Goal: Task Accomplishment & Management: Complete application form

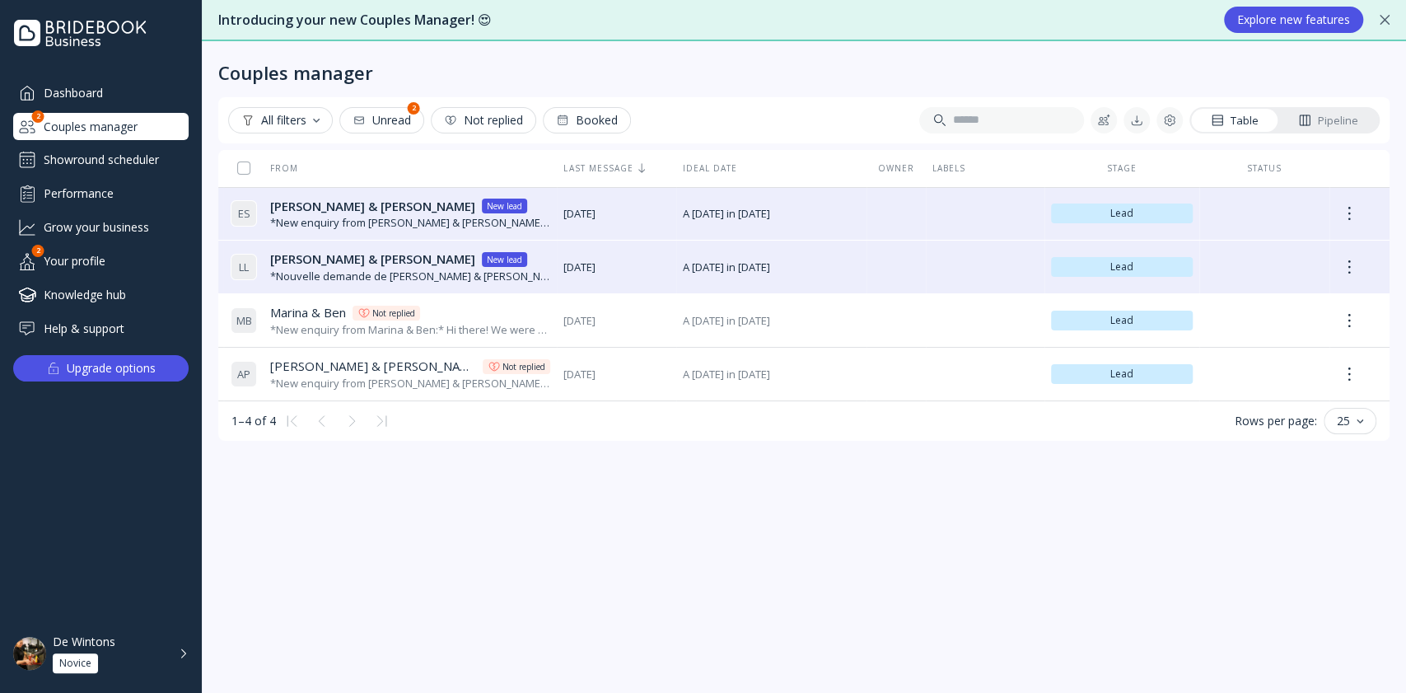
click at [115, 660] on div "De Wintons Novice" at bounding box center [111, 653] width 116 height 39
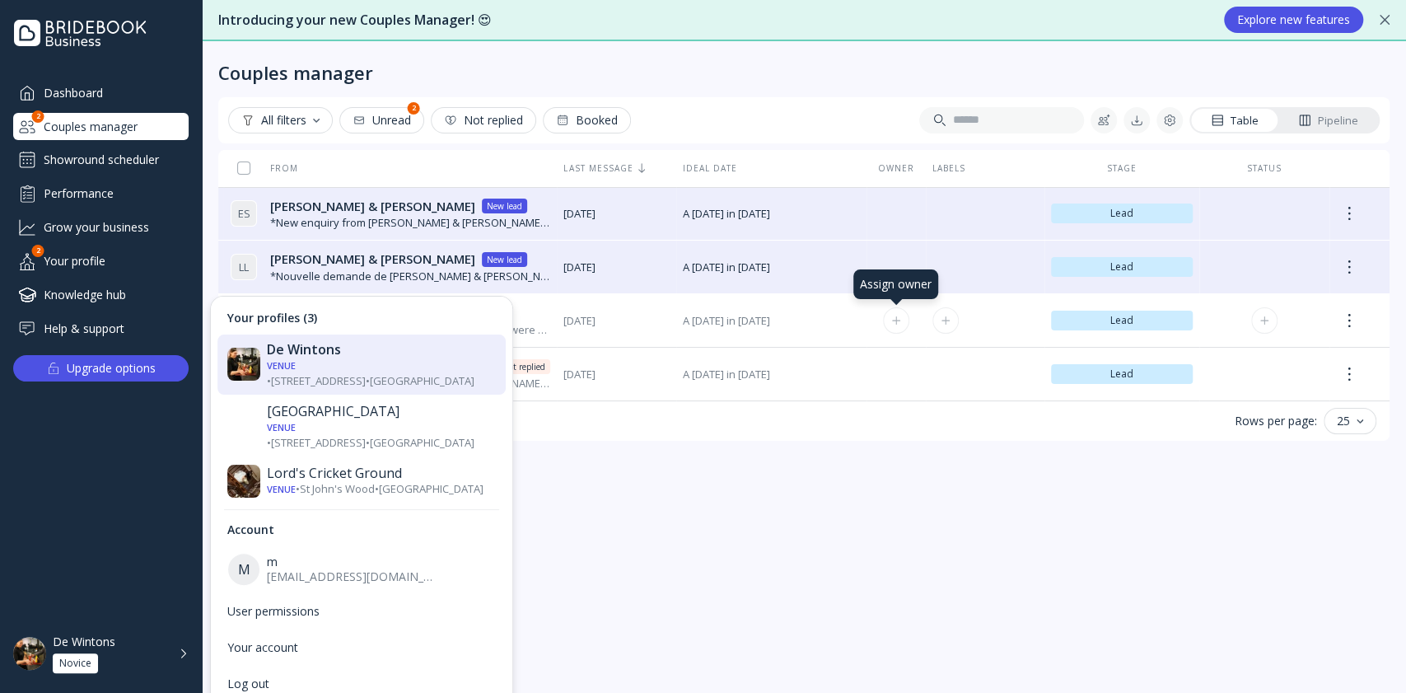
click at [894, 311] on button at bounding box center [896, 320] width 26 height 26
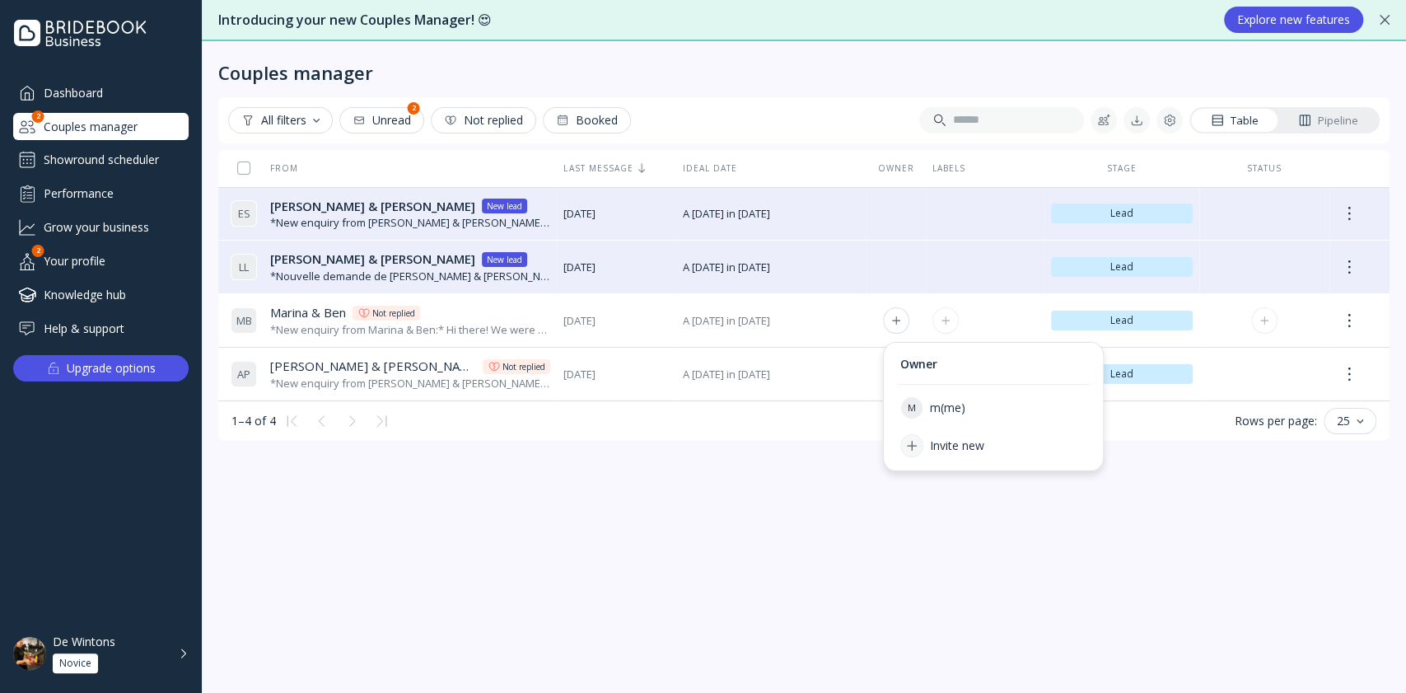
click at [497, 314] on div "Marina & [PERSON_NAME] [PERSON_NAME] & [PERSON_NAME] replied" at bounding box center [410, 312] width 280 height 17
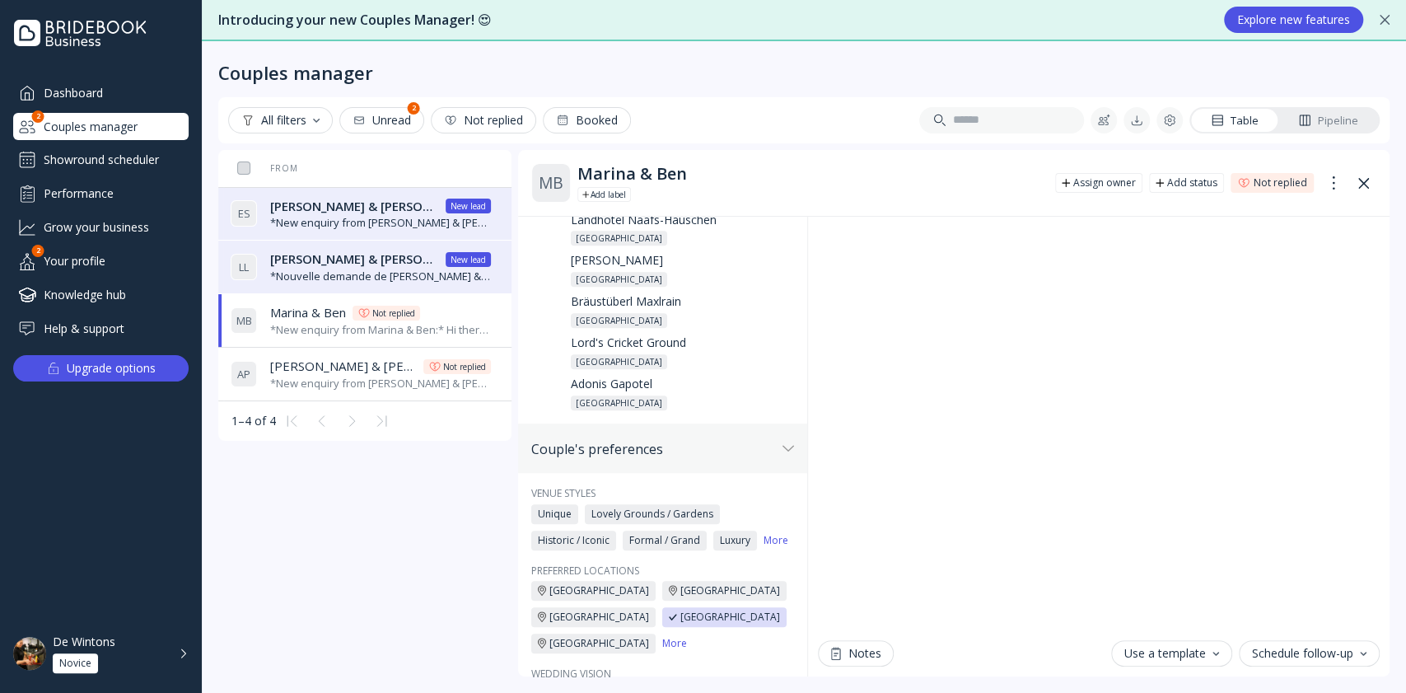
scroll to position [439, 0]
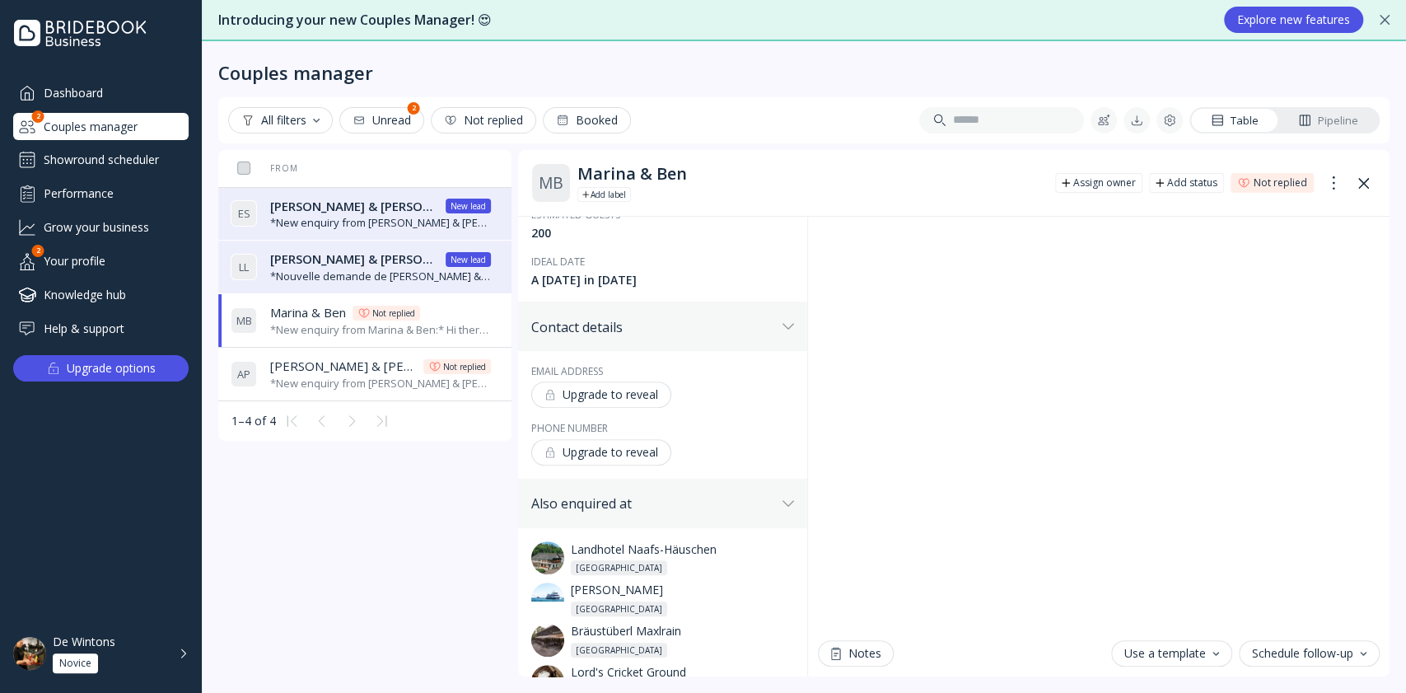
click at [137, 651] on div "De Wintons Novice" at bounding box center [111, 653] width 116 height 39
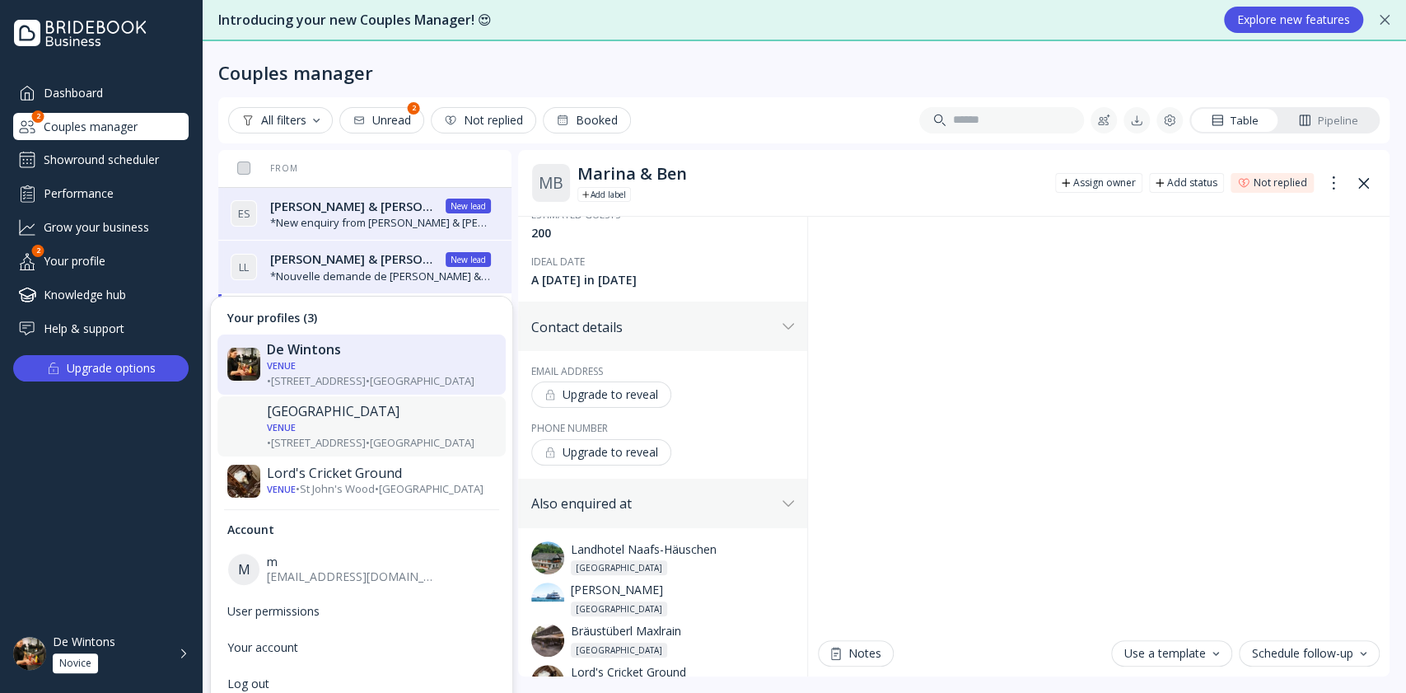
click at [356, 403] on div "[GEOGRAPHIC_DATA]" at bounding box center [381, 411] width 229 height 16
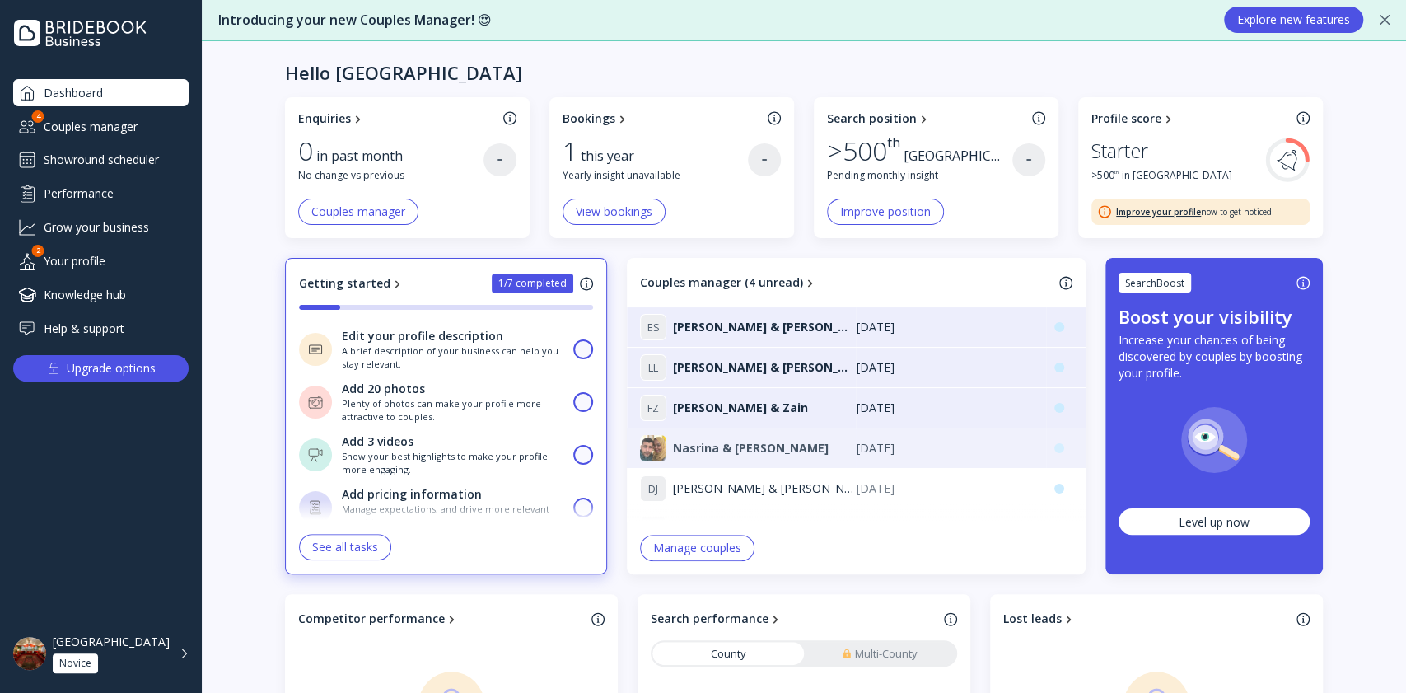
click at [782, 448] on div "Nasrina & [PERSON_NAME]" at bounding box center [748, 448] width 217 height 26
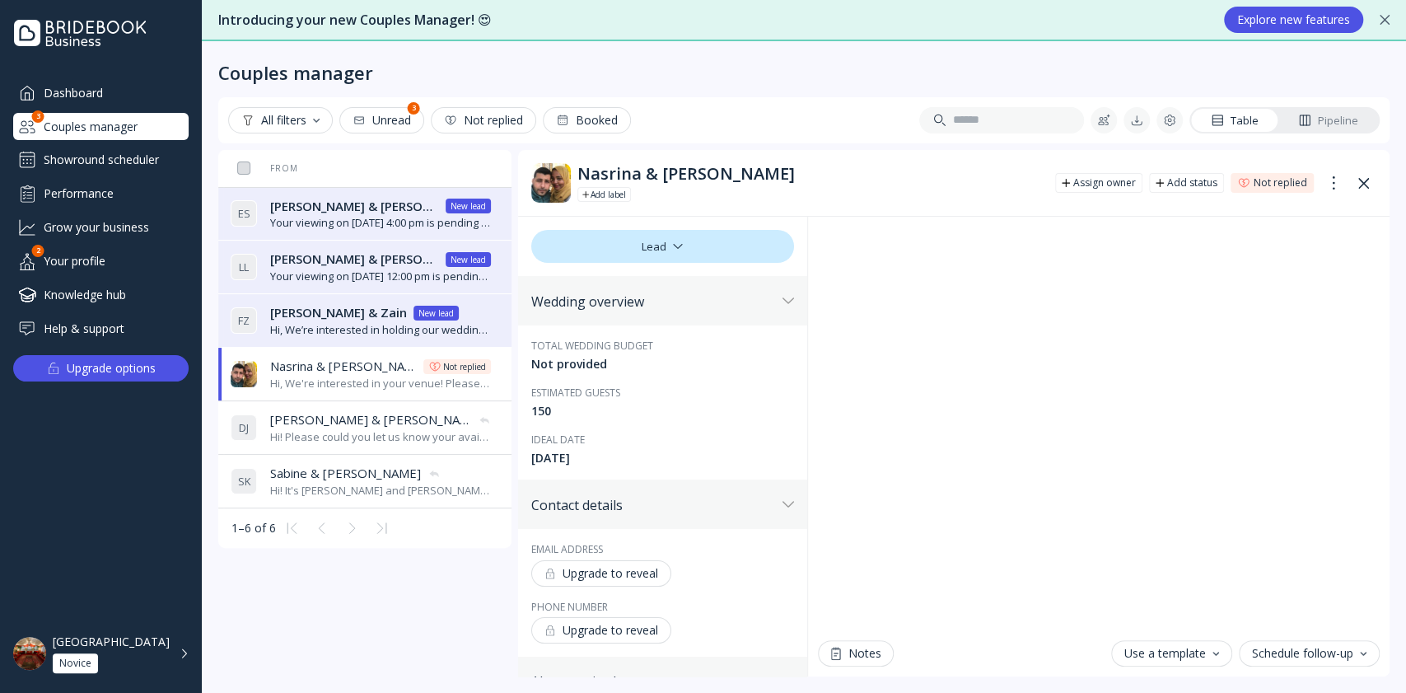
click at [299, 255] on span "[PERSON_NAME] & [PERSON_NAME]" at bounding box center [354, 258] width 168 height 17
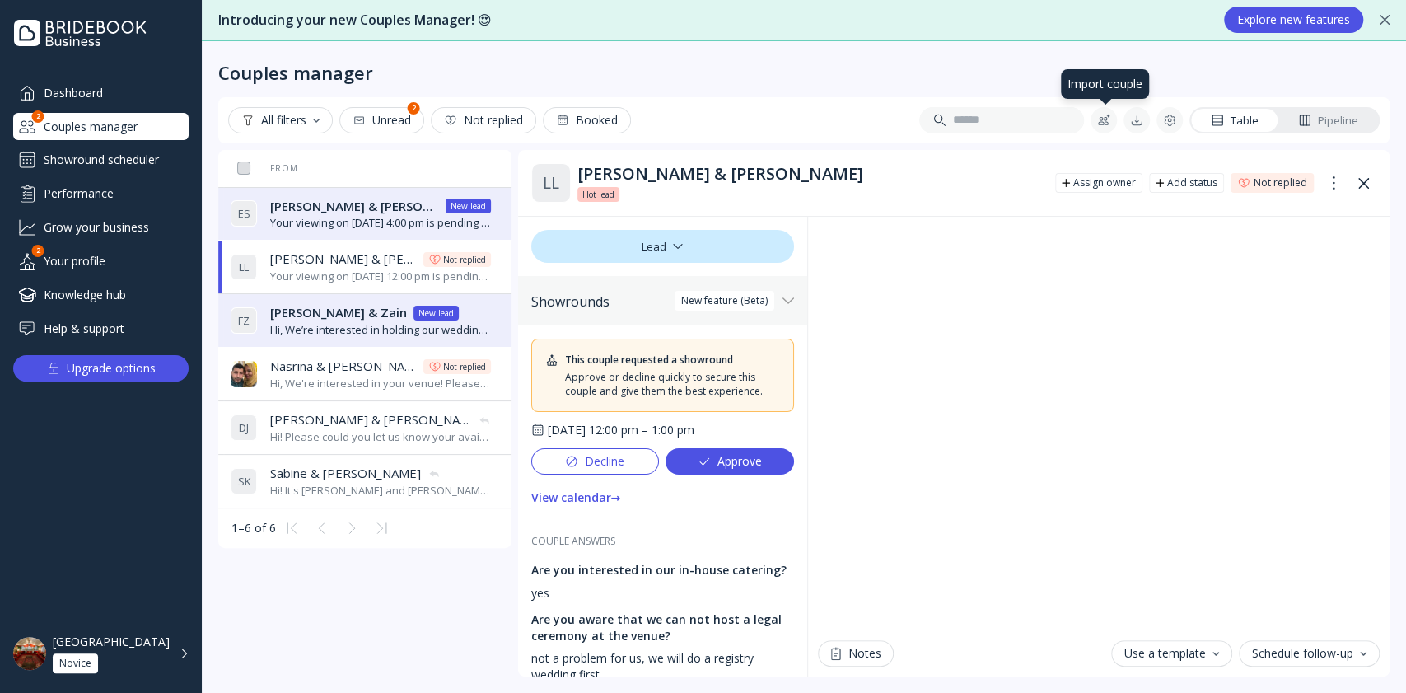
click at [1110, 114] on div at bounding box center [1103, 120] width 13 height 13
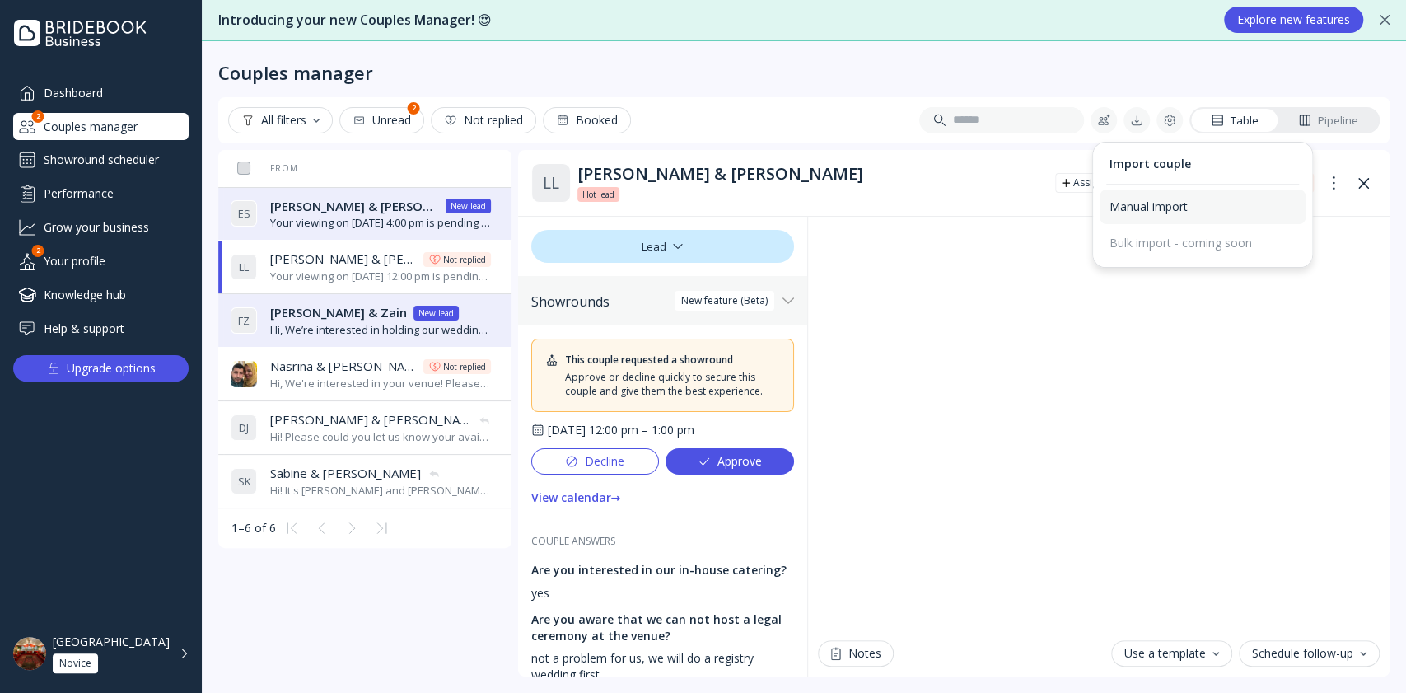
click at [1145, 202] on div "Manual import" at bounding box center [1202, 206] width 186 height 15
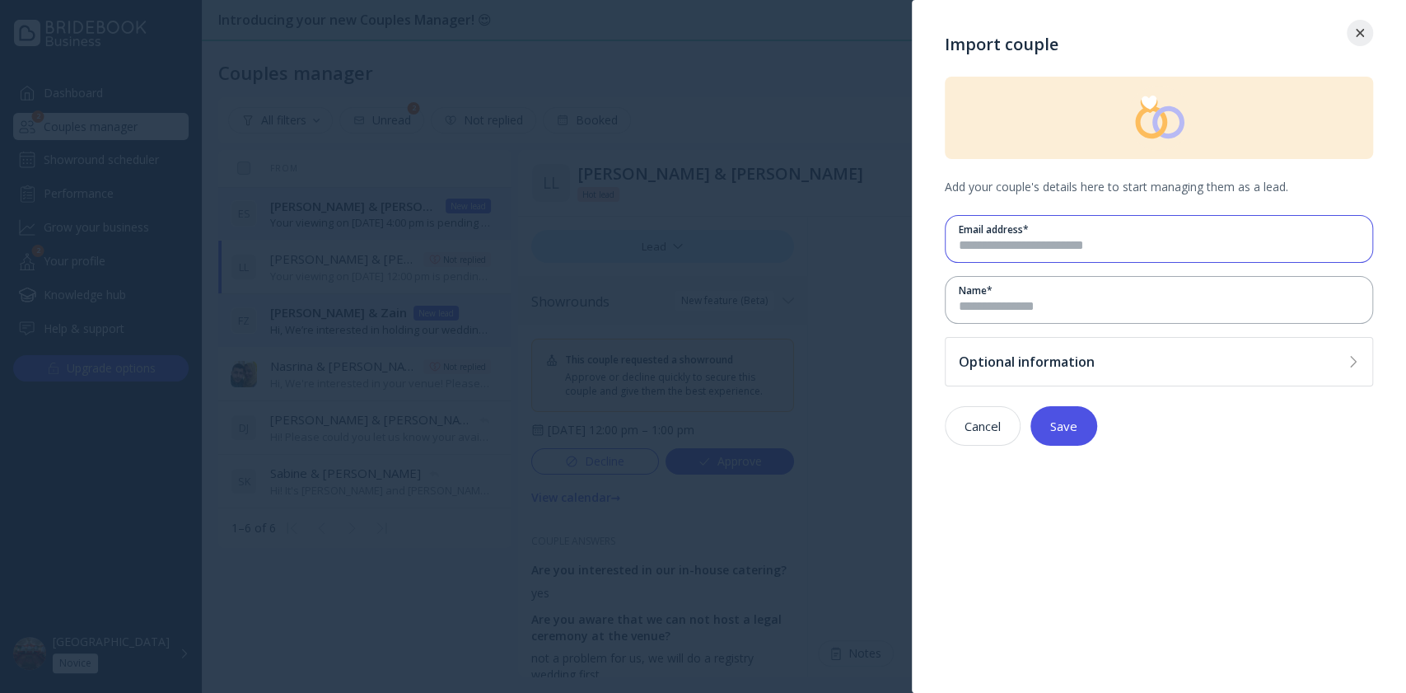
click at [1130, 242] on input "email" at bounding box center [1158, 245] width 400 height 19
type input "**********"
click at [1157, 306] on input at bounding box center [1158, 306] width 400 height 19
type input "***"
click at [1075, 413] on button "Save" at bounding box center [1063, 426] width 67 height 40
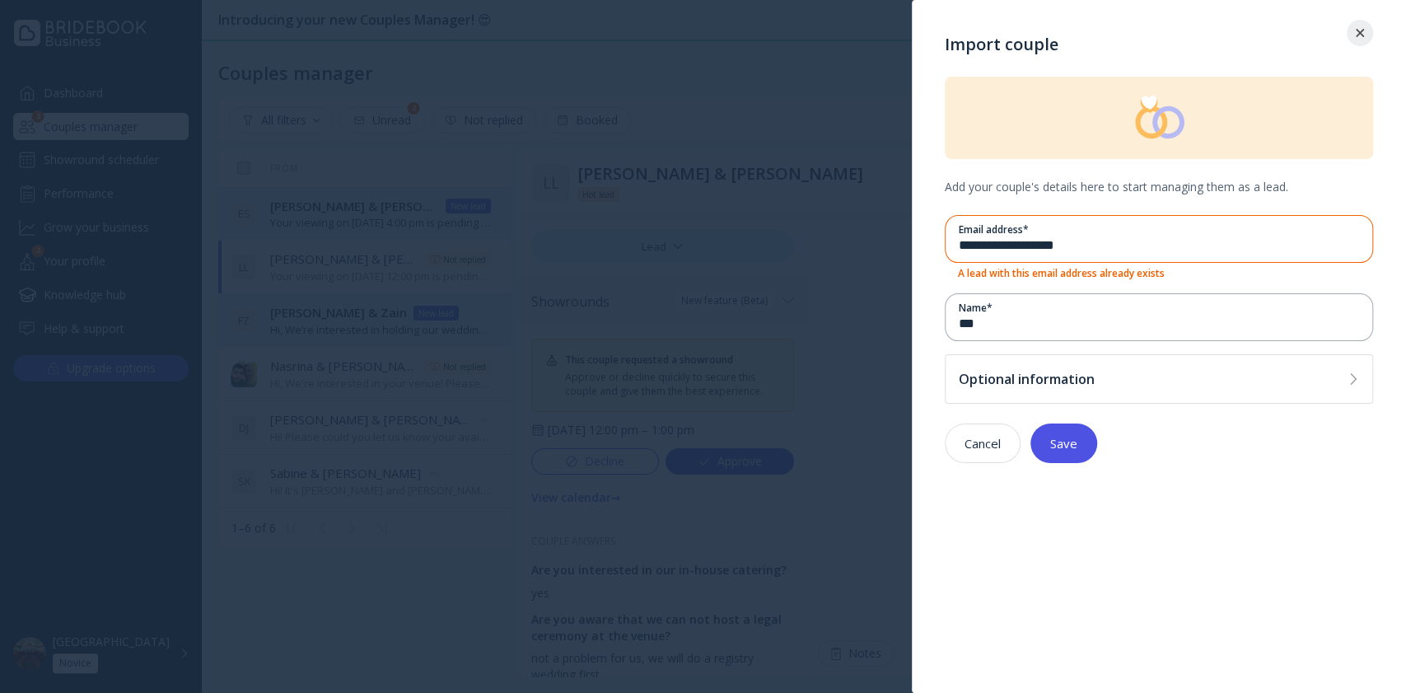
click at [1349, 29] on div at bounding box center [1359, 33] width 26 height 8
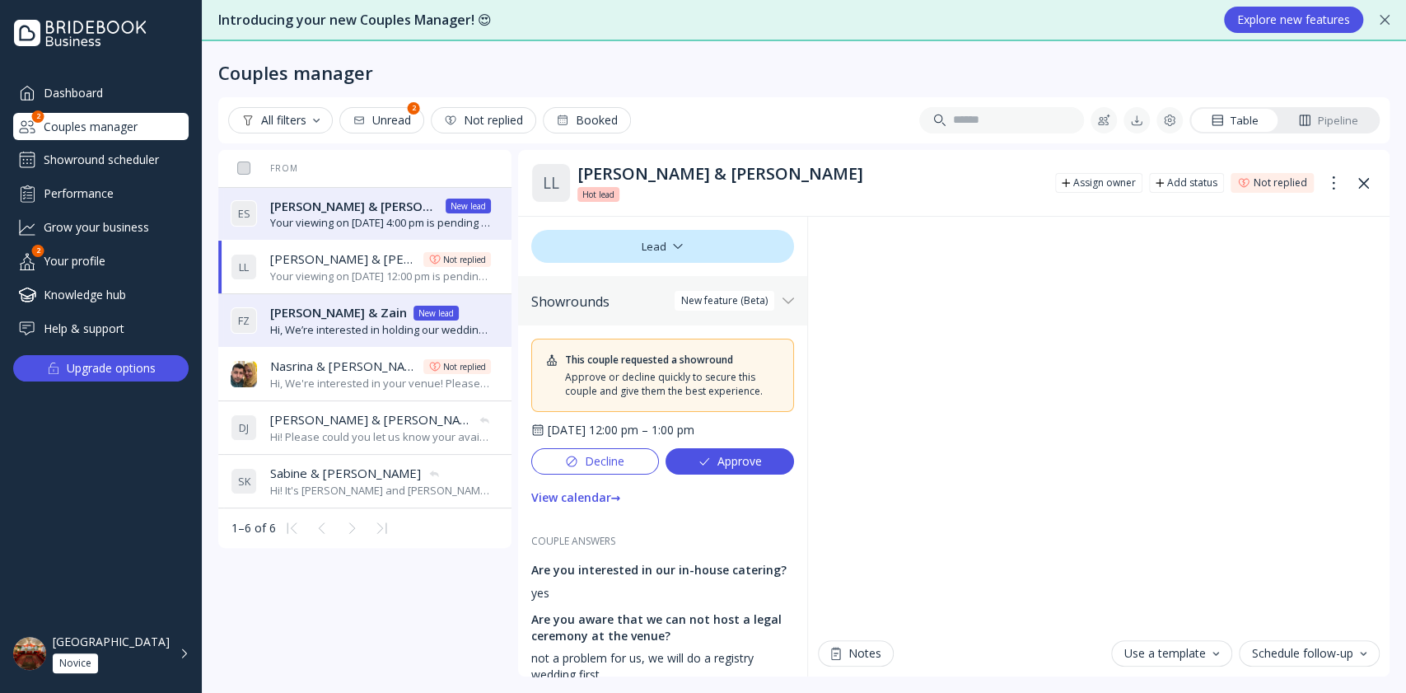
click at [94, 166] on div "Showround scheduler" at bounding box center [100, 160] width 175 height 26
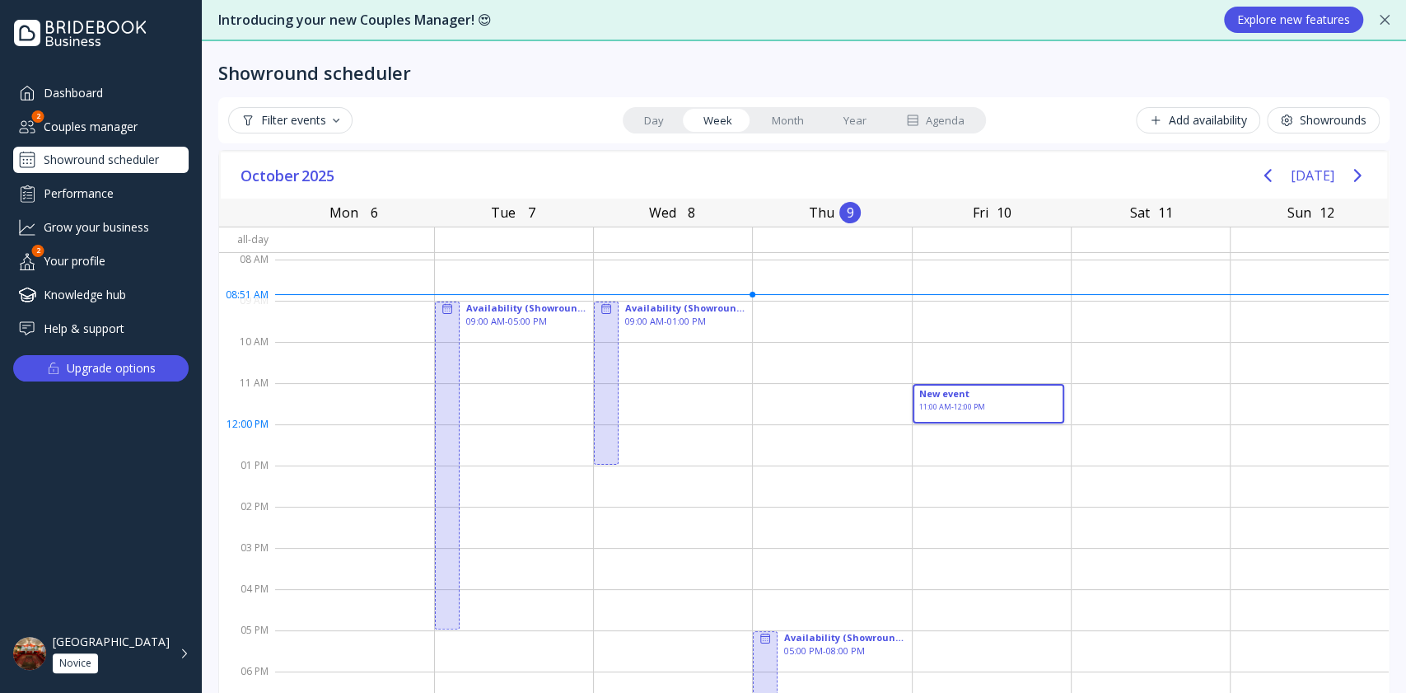
drag, startPoint x: 982, startPoint y: 387, endPoint x: 982, endPoint y: 400, distance: 13.2
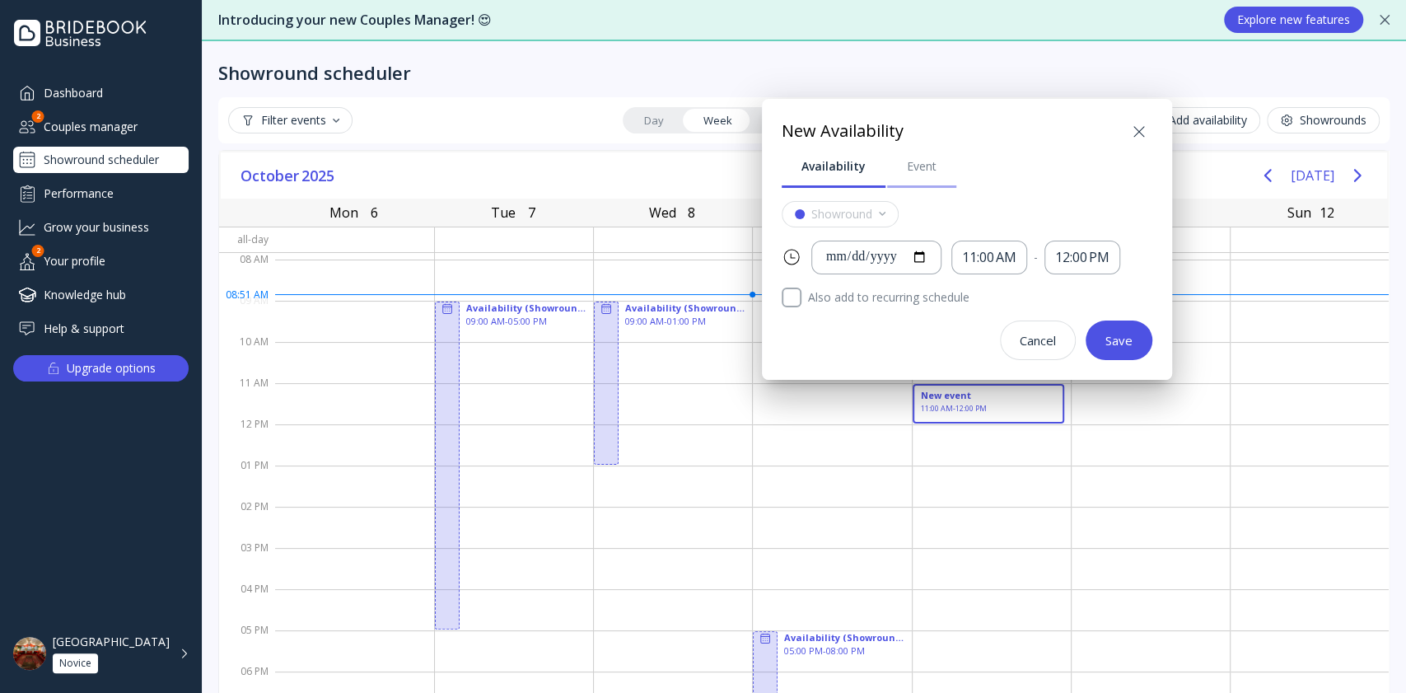
click at [921, 165] on div "Event" at bounding box center [922, 166] width 30 height 16
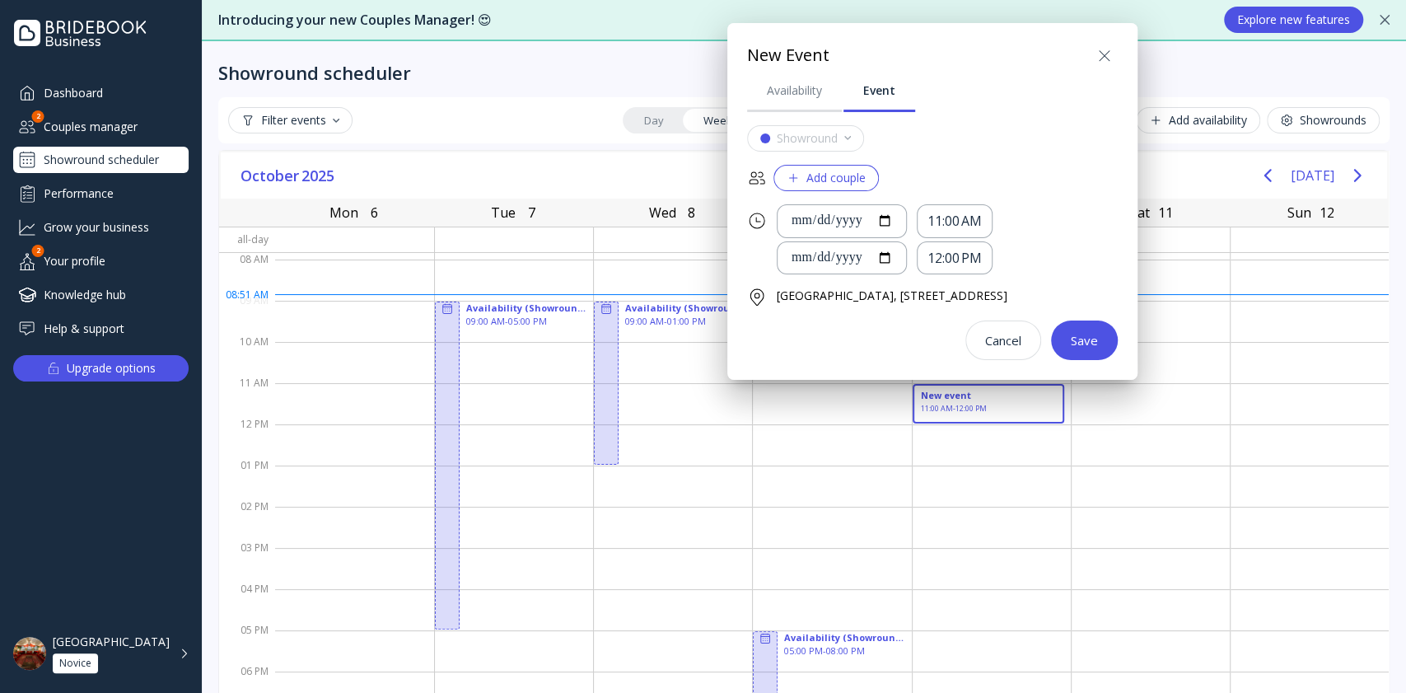
click at [851, 161] on div "**********" at bounding box center [932, 242] width 371 height 235
click at [851, 171] on div "Add couple" at bounding box center [825, 177] width 79 height 13
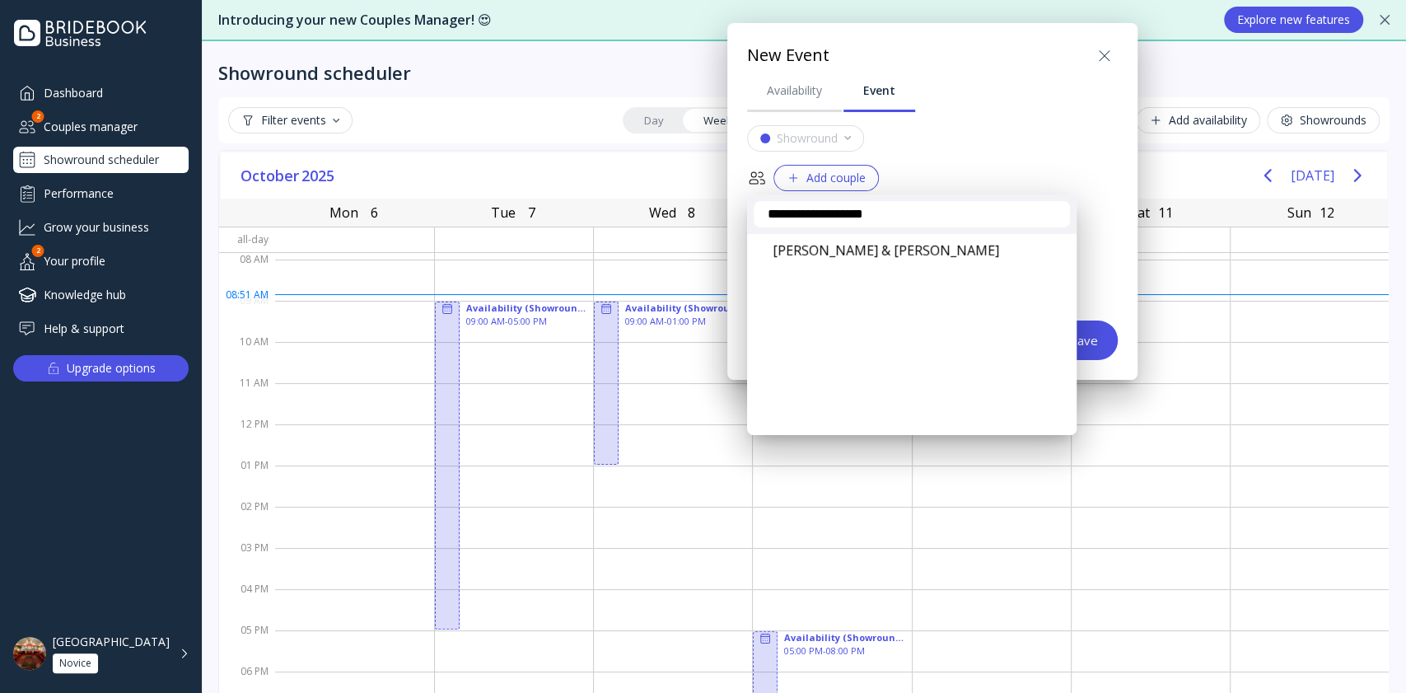
type input "**********"
click at [1184, 49] on div at bounding box center [702, 346] width 1669 height 956
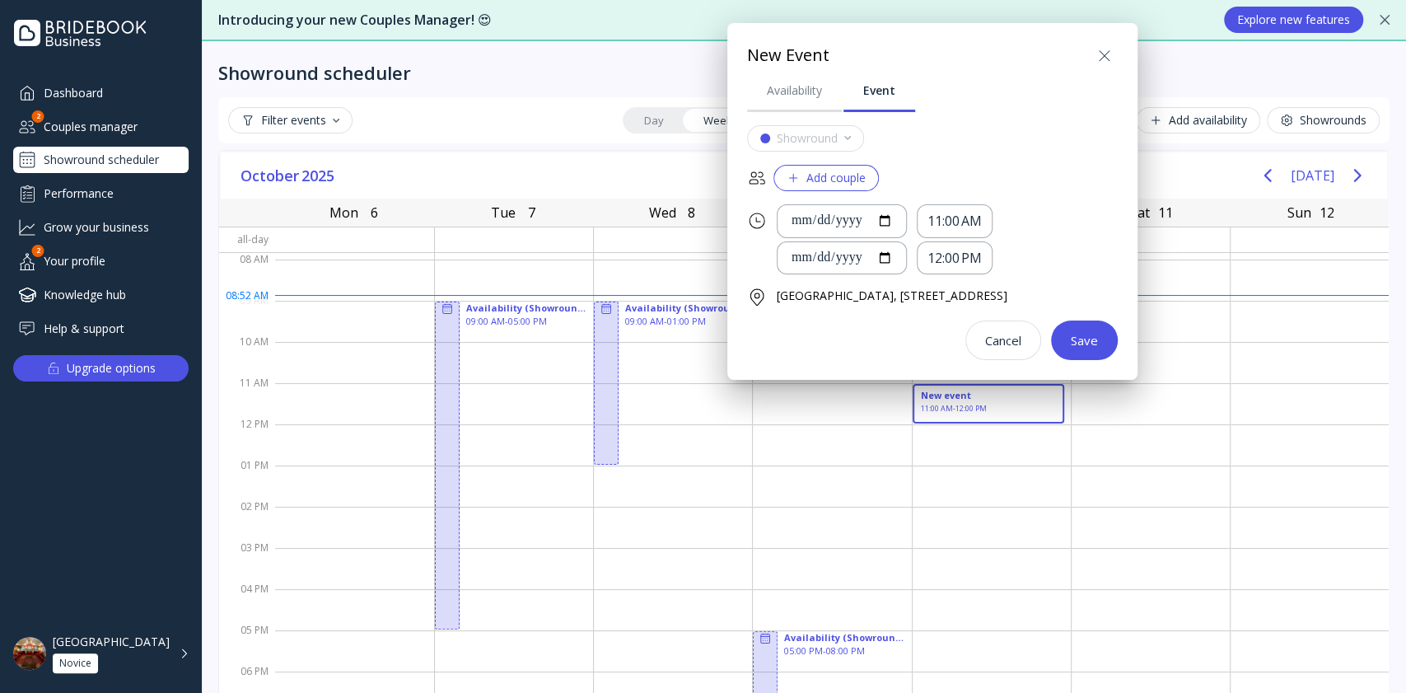
click at [1114, 54] on icon at bounding box center [1104, 56] width 20 height 20
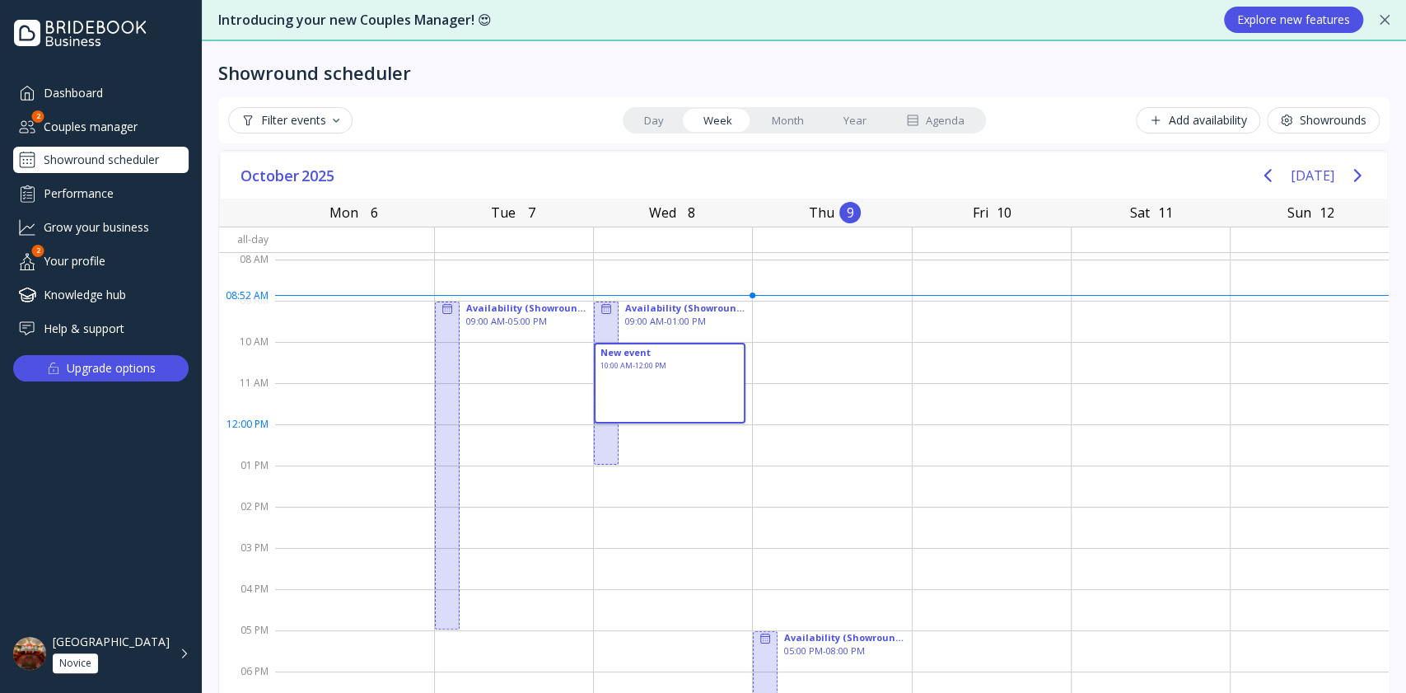
drag, startPoint x: 631, startPoint y: 343, endPoint x: 635, endPoint y: 414, distance: 71.8
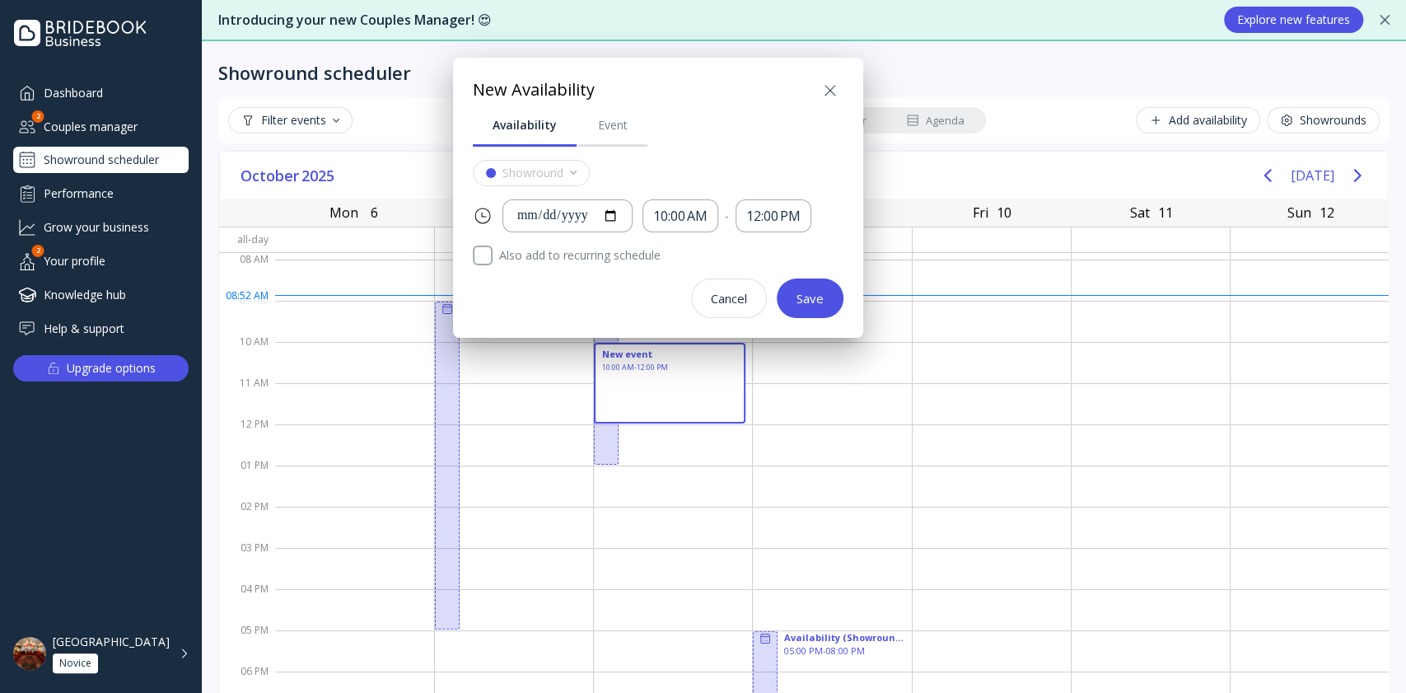
click at [800, 296] on div "Save" at bounding box center [809, 297] width 27 height 13
click at [810, 86] on div "New Availability" at bounding box center [658, 90] width 371 height 26
click at [832, 82] on icon at bounding box center [830, 91] width 20 height 20
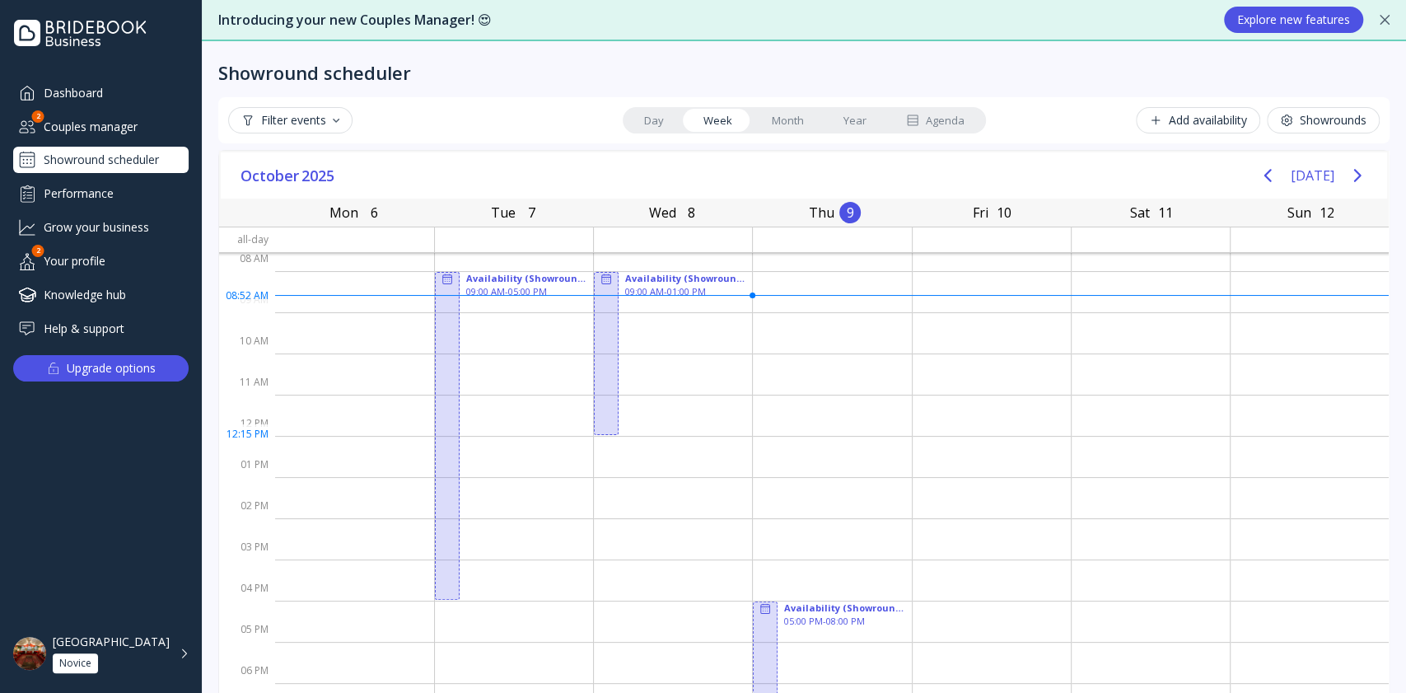
scroll to position [43, 0]
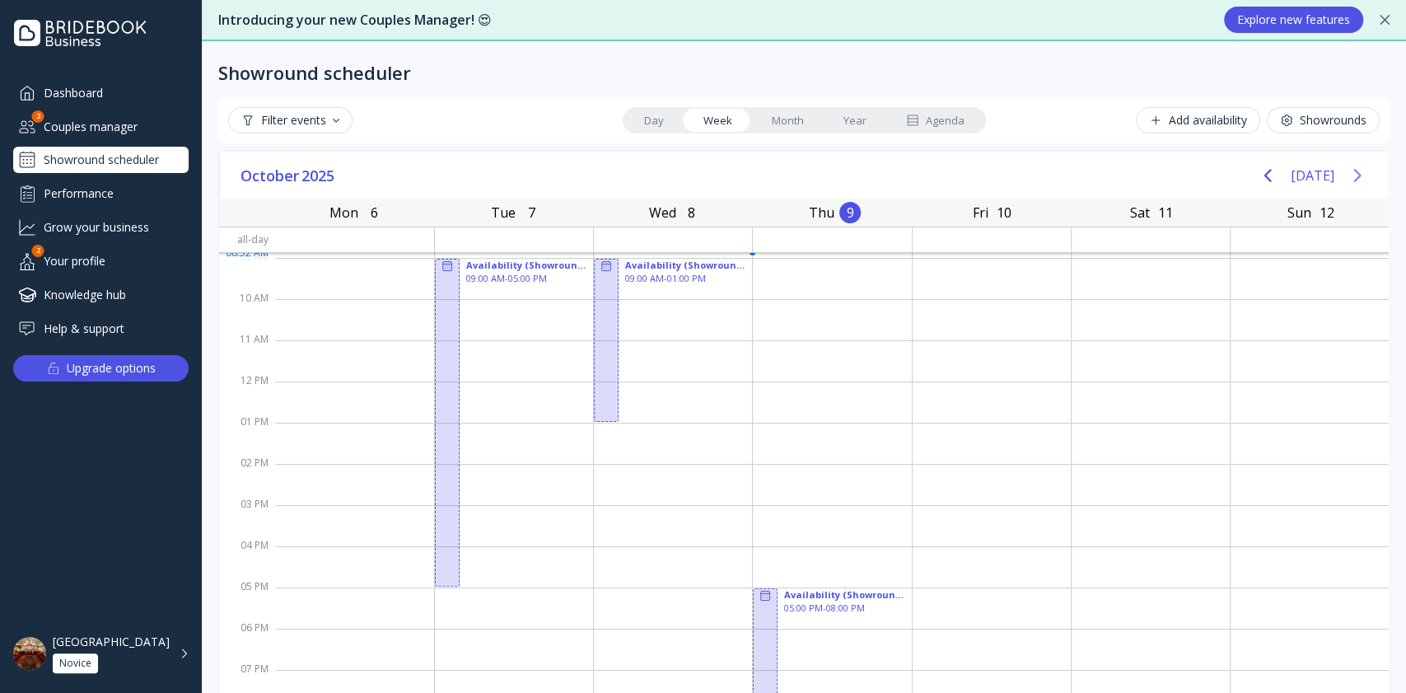
click at [1347, 173] on icon "Next page" at bounding box center [1357, 176] width 20 height 20
drag, startPoint x: 469, startPoint y: 422, endPoint x: 473, endPoint y: 494, distance: 72.5
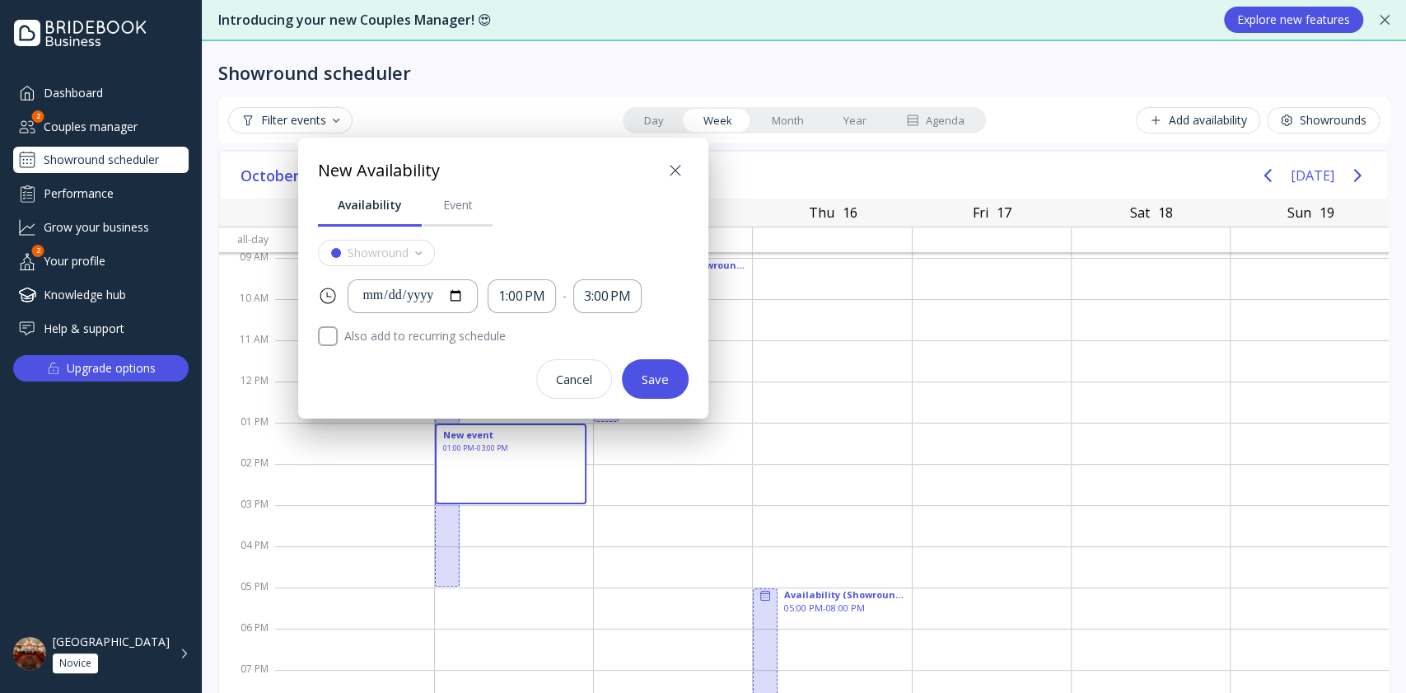
click at [660, 380] on div "Save" at bounding box center [654, 378] width 27 height 13
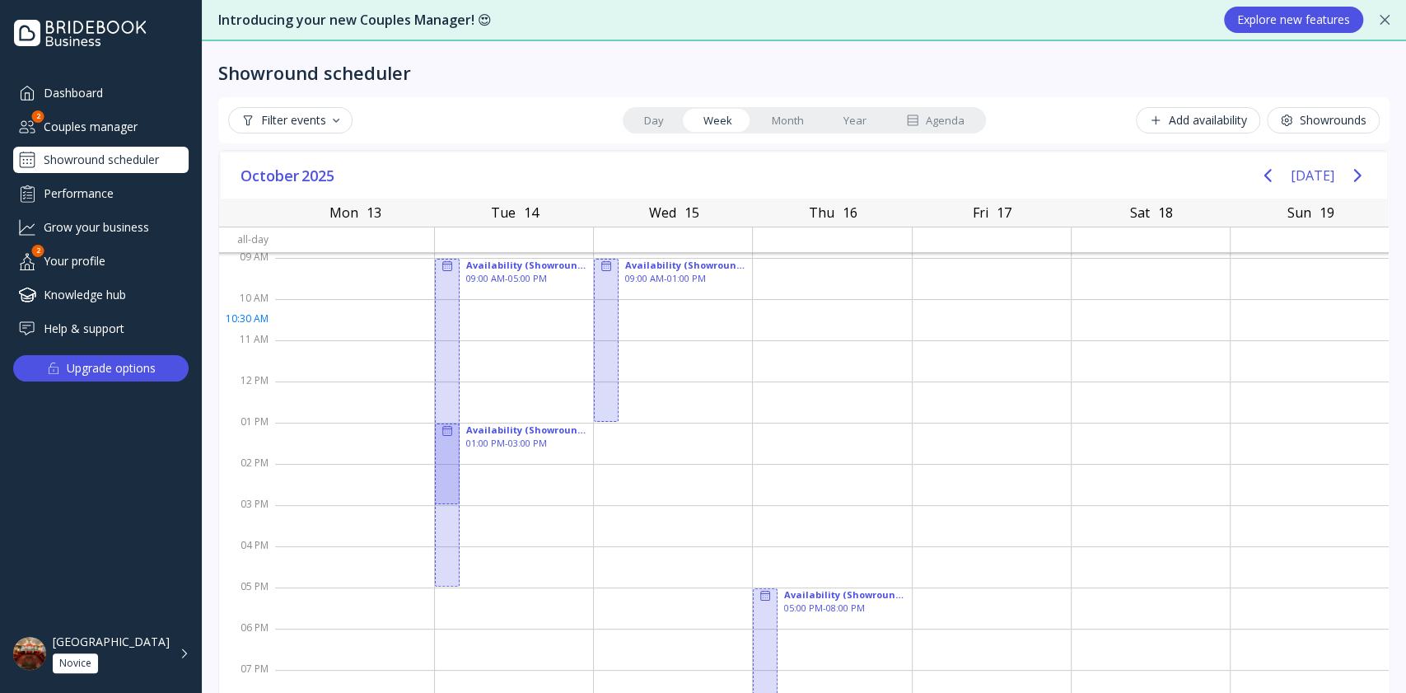
drag, startPoint x: 933, startPoint y: 328, endPoint x: 906, endPoint y: 335, distance: 28.2
click at [933, 328] on div at bounding box center [991, 319] width 158 height 41
click at [110, 127] on div "Couples manager" at bounding box center [100, 126] width 175 height 27
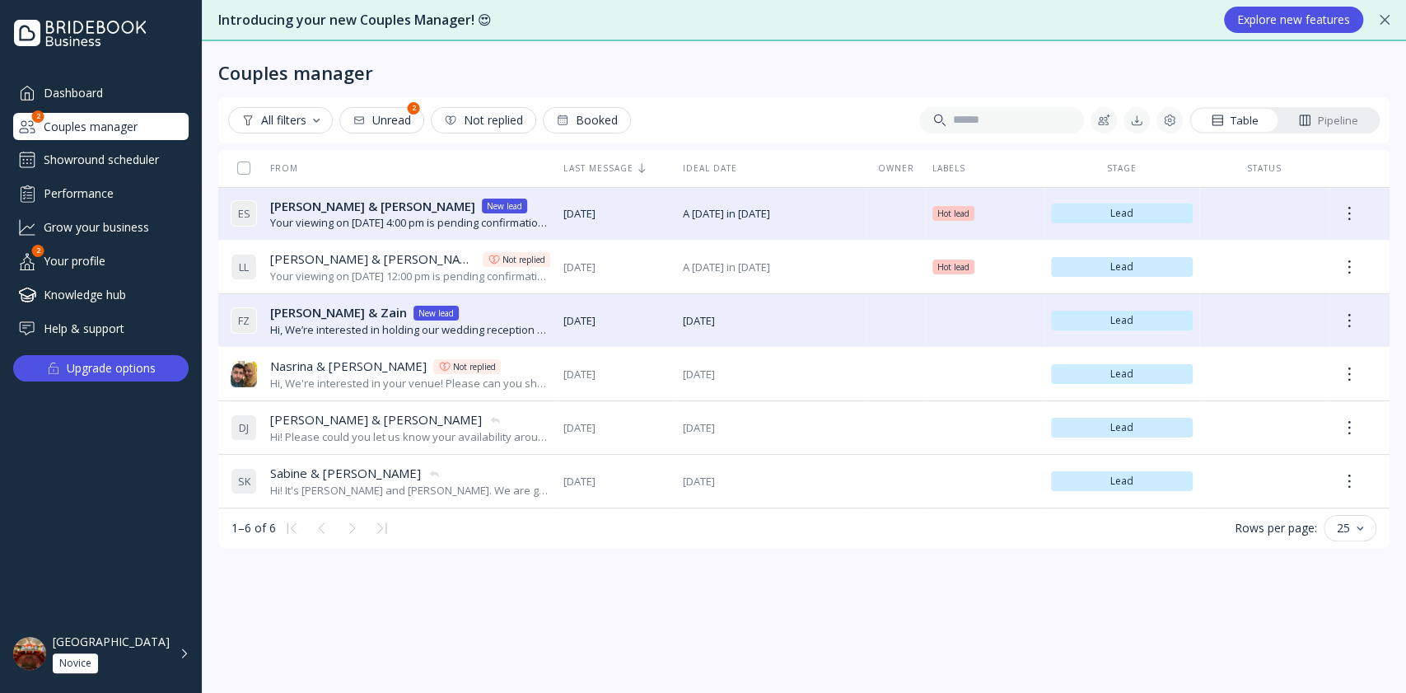
click at [139, 669] on div "[GEOGRAPHIC_DATA] Novice" at bounding box center [111, 653] width 117 height 39
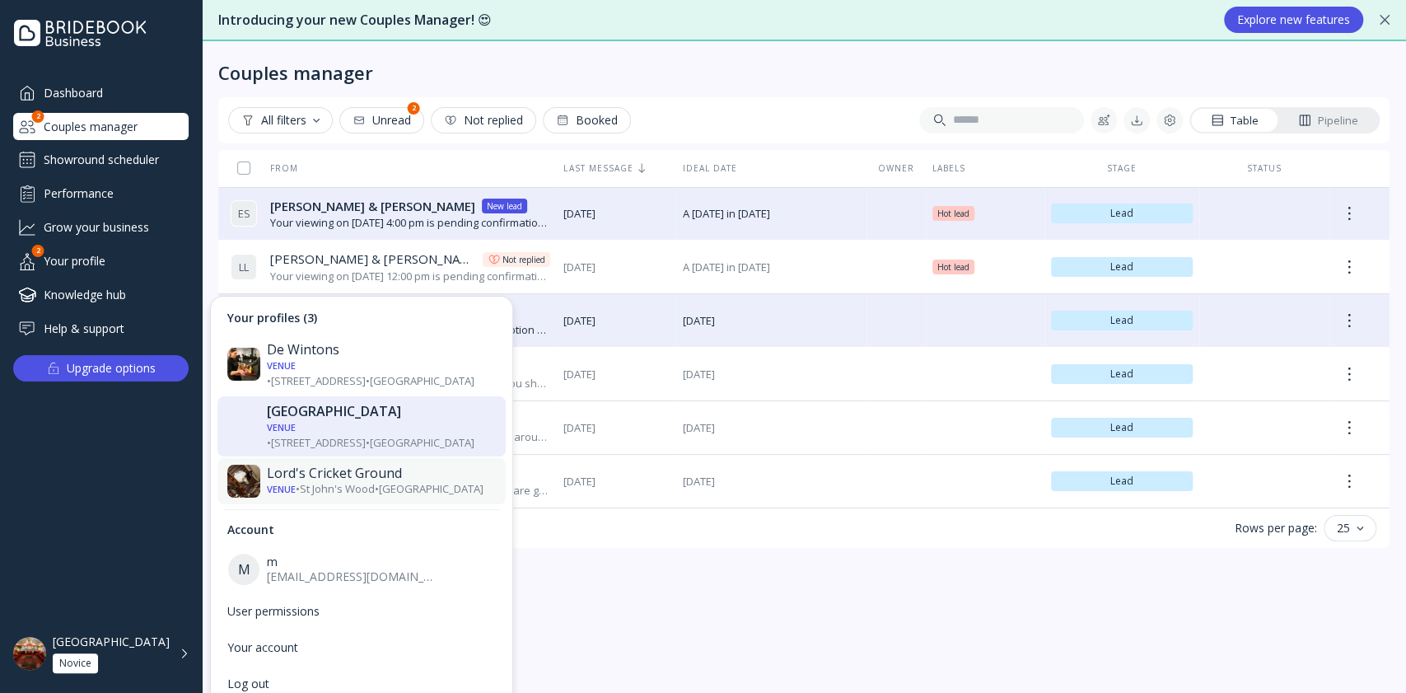
click at [379, 465] on div "Lord's Cricket Ground" at bounding box center [381, 473] width 229 height 16
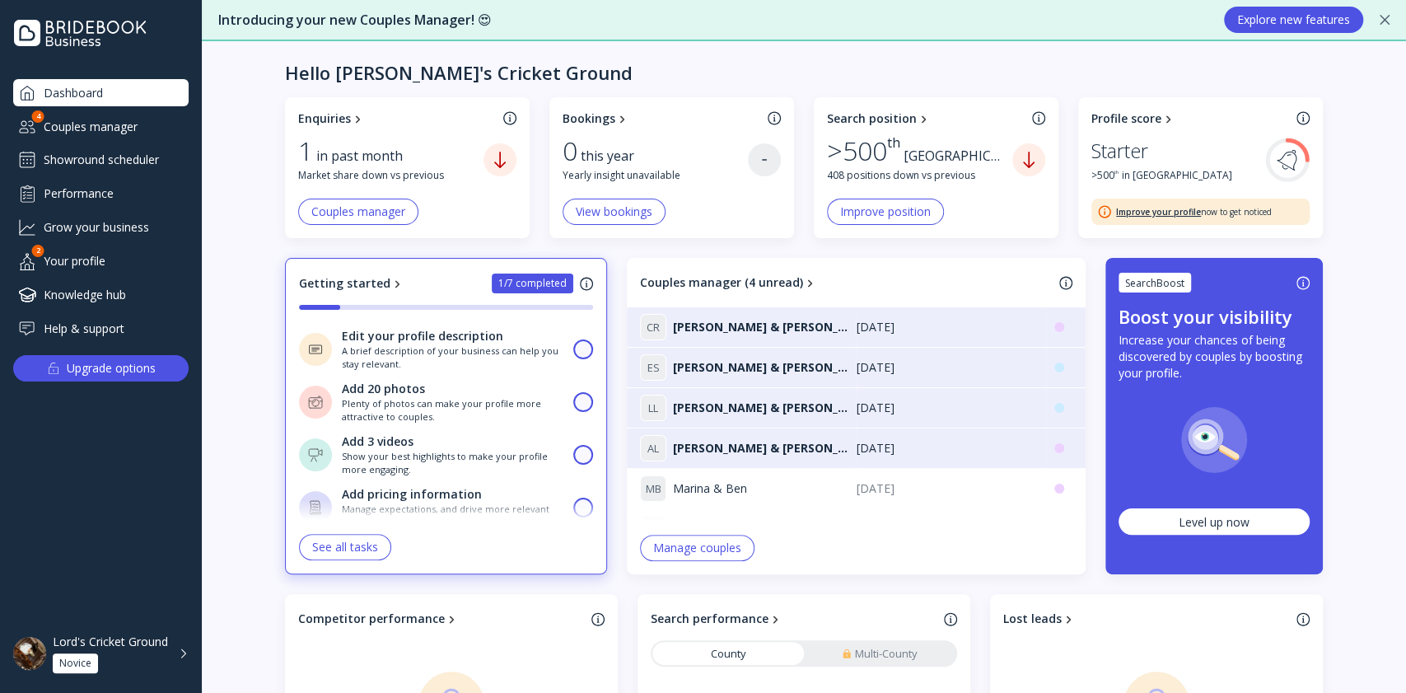
click at [125, 124] on div "Couples manager" at bounding box center [100, 126] width 175 height 27
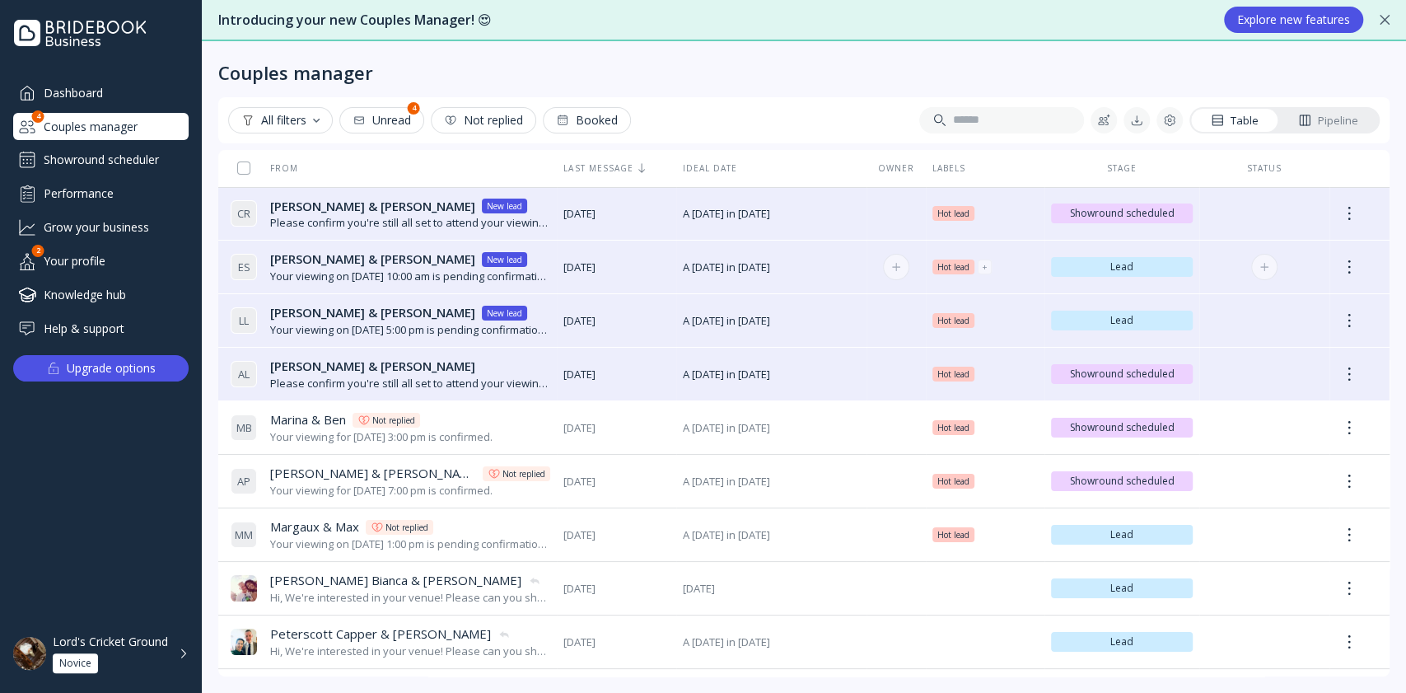
click at [463, 263] on div "[PERSON_NAME] & [PERSON_NAME] [PERSON_NAME] & [PERSON_NAME] lead" at bounding box center [410, 258] width 280 height 17
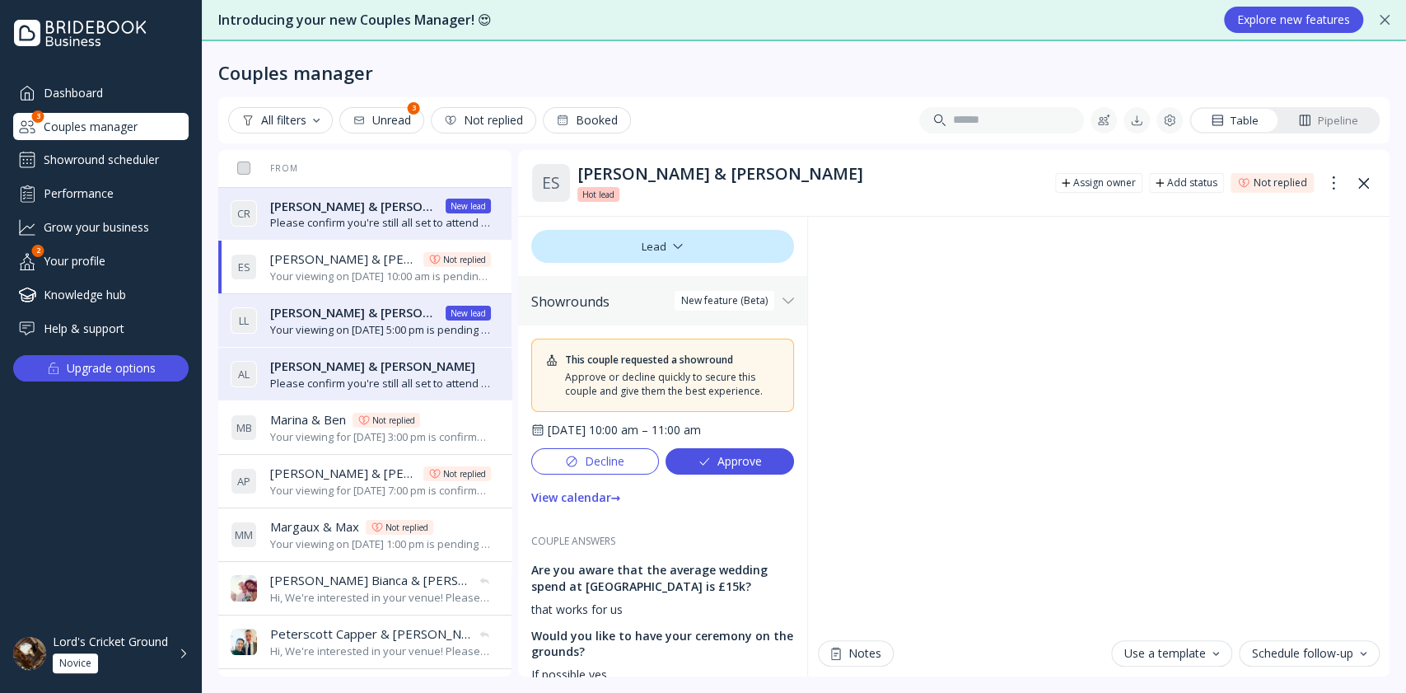
click at [445, 315] on div "[PERSON_NAME] & [PERSON_NAME] & [PERSON_NAME] New lead" at bounding box center [380, 312] width 220 height 17
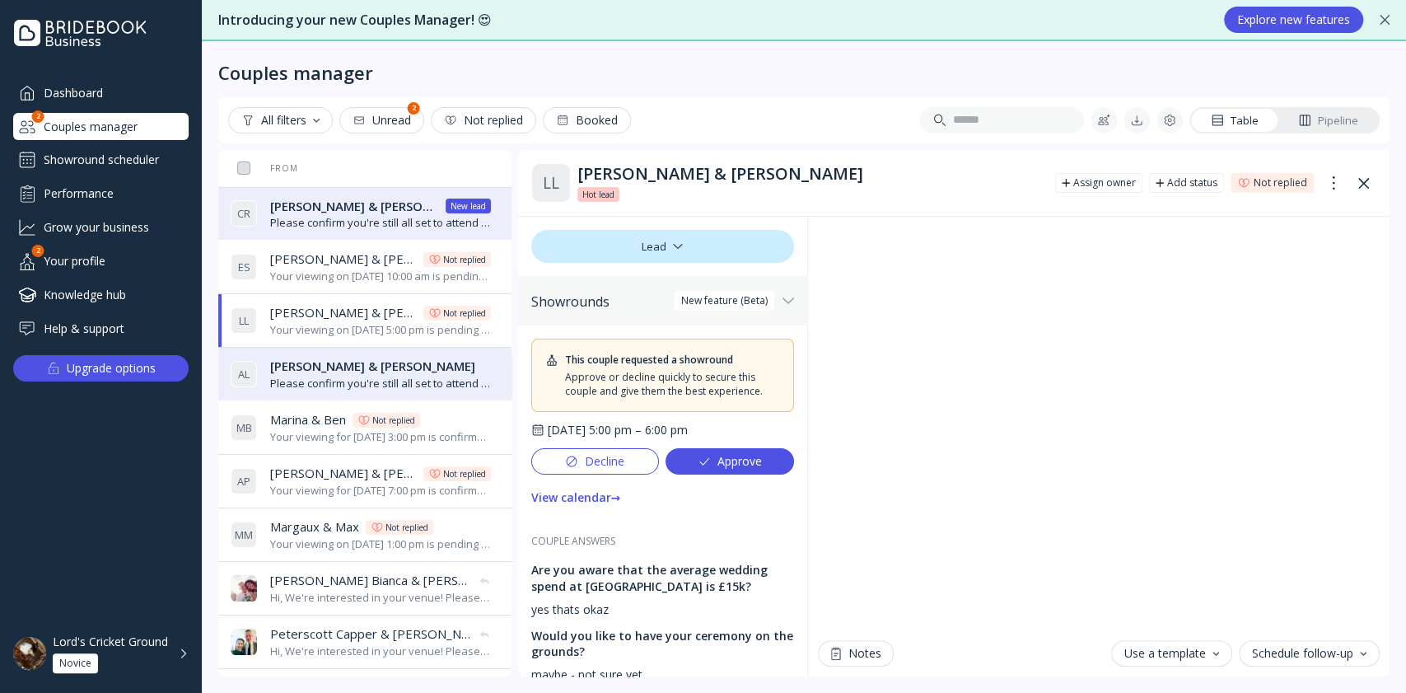
click at [446, 370] on div "[PERSON_NAME] & [PERSON_NAME] & [PERSON_NAME]" at bounding box center [380, 365] width 220 height 17
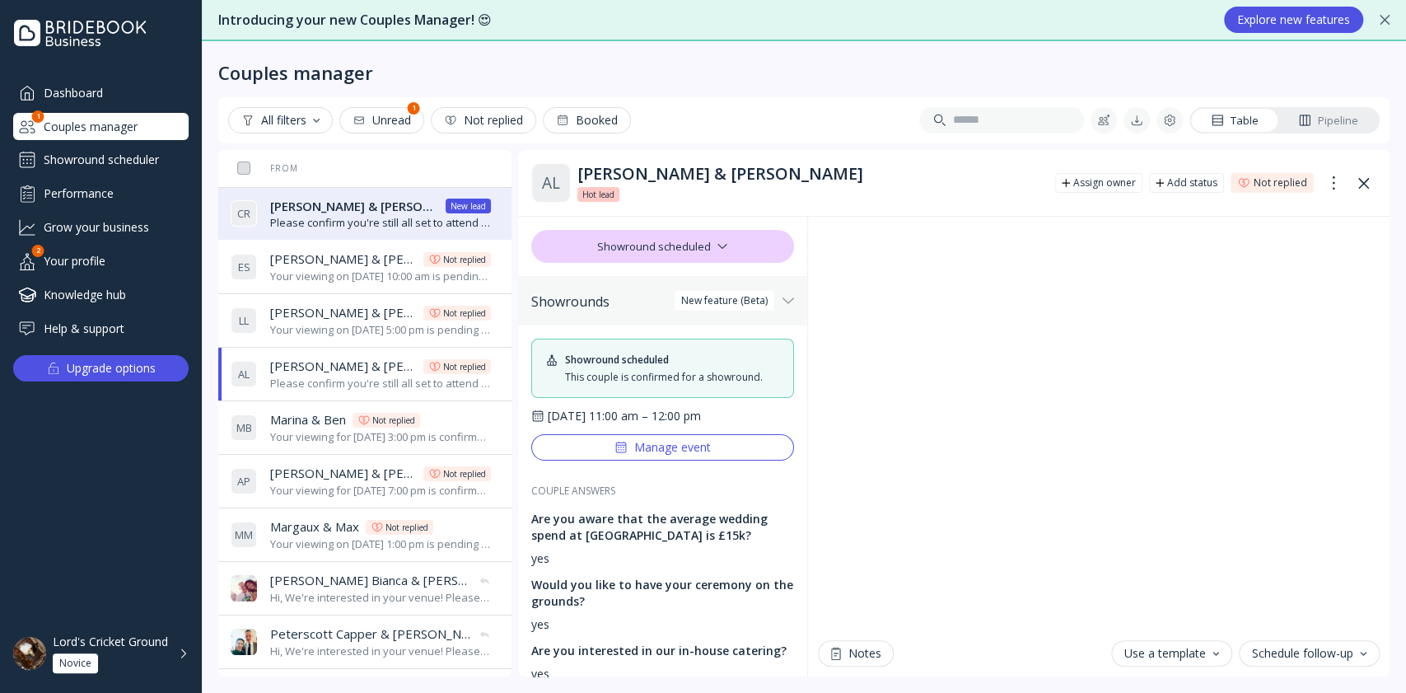
click at [448, 422] on div "Marina & [PERSON_NAME] [PERSON_NAME] & [PERSON_NAME] replied" at bounding box center [380, 419] width 220 height 17
click at [431, 476] on div "[PERSON_NAME] & [PERSON_NAME] & [PERSON_NAME] replied" at bounding box center [380, 472] width 220 height 17
click at [1103, 119] on div at bounding box center [1103, 120] width 13 height 13
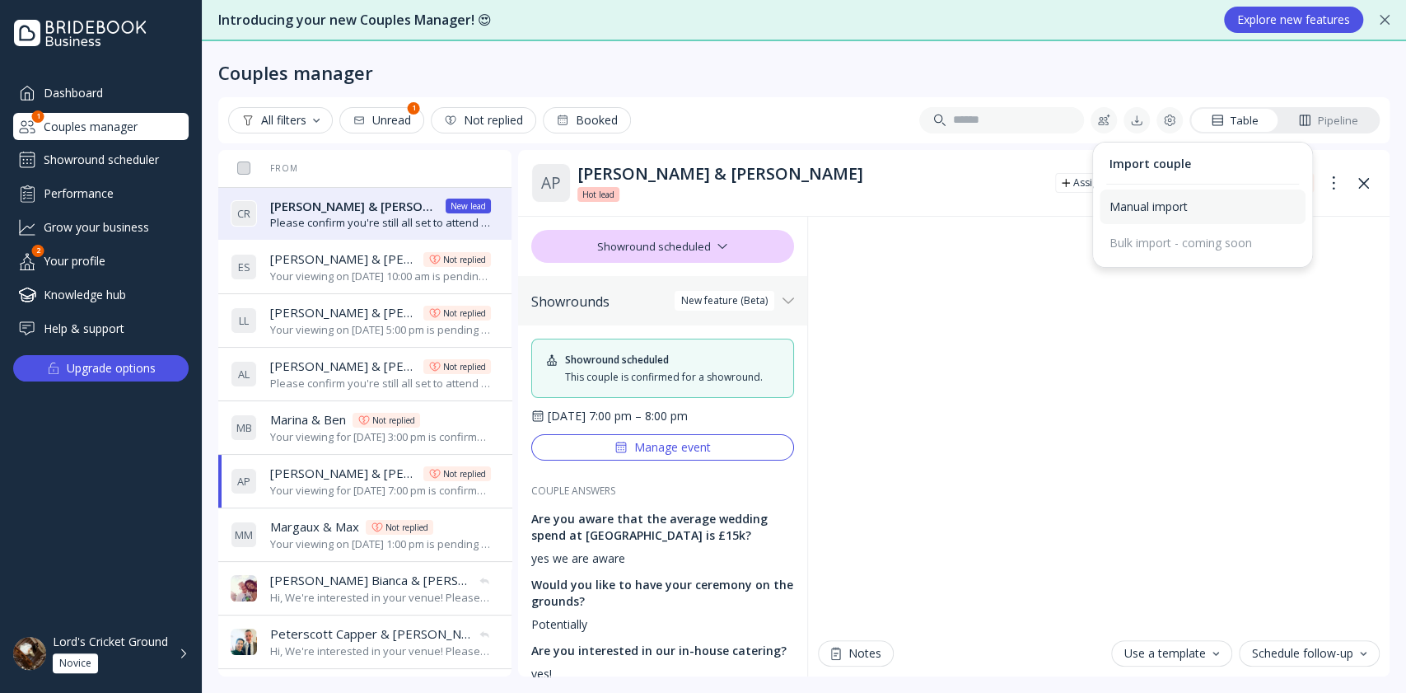
click at [1172, 211] on div "Manual import" at bounding box center [1202, 206] width 186 height 15
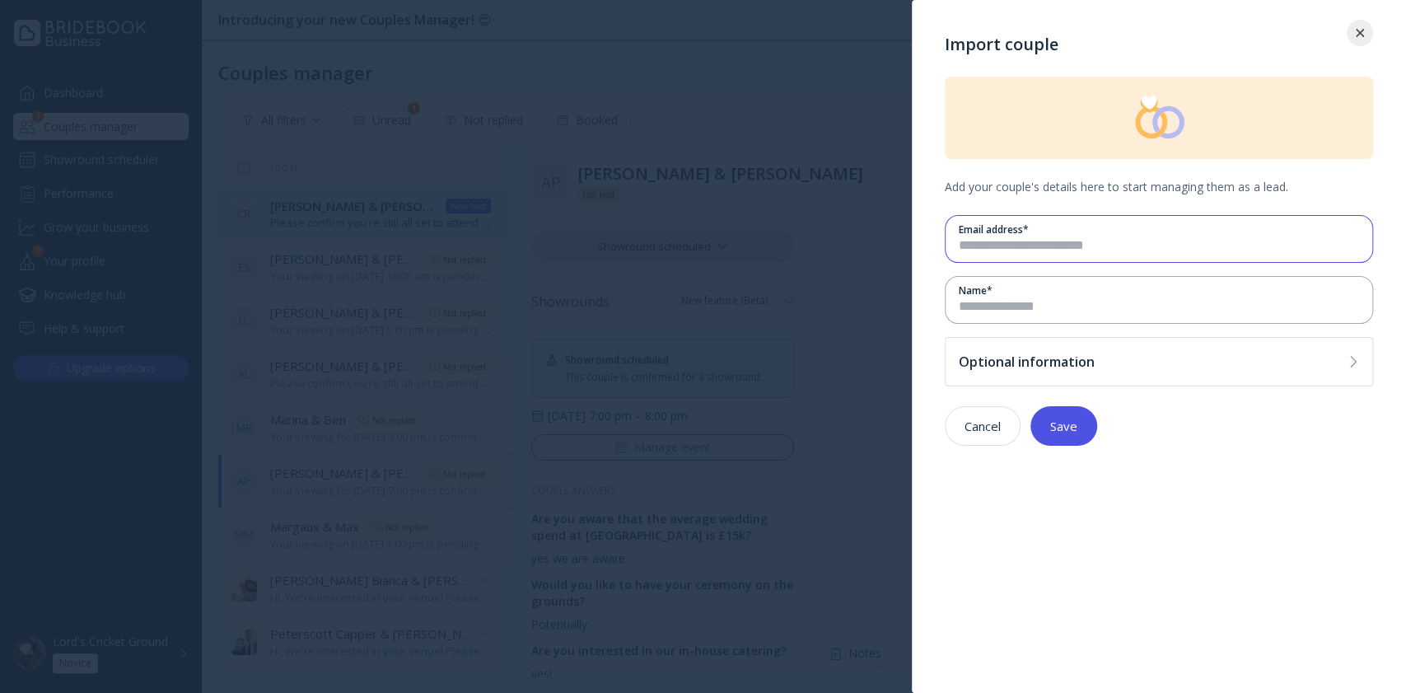
click at [1027, 252] on input "email" at bounding box center [1158, 245] width 400 height 19
type input "**********"
click at [1066, 307] on input at bounding box center [1158, 306] width 400 height 19
type input "****"
click at [1230, 361] on div "Optional information" at bounding box center [1149, 361] width 382 height 16
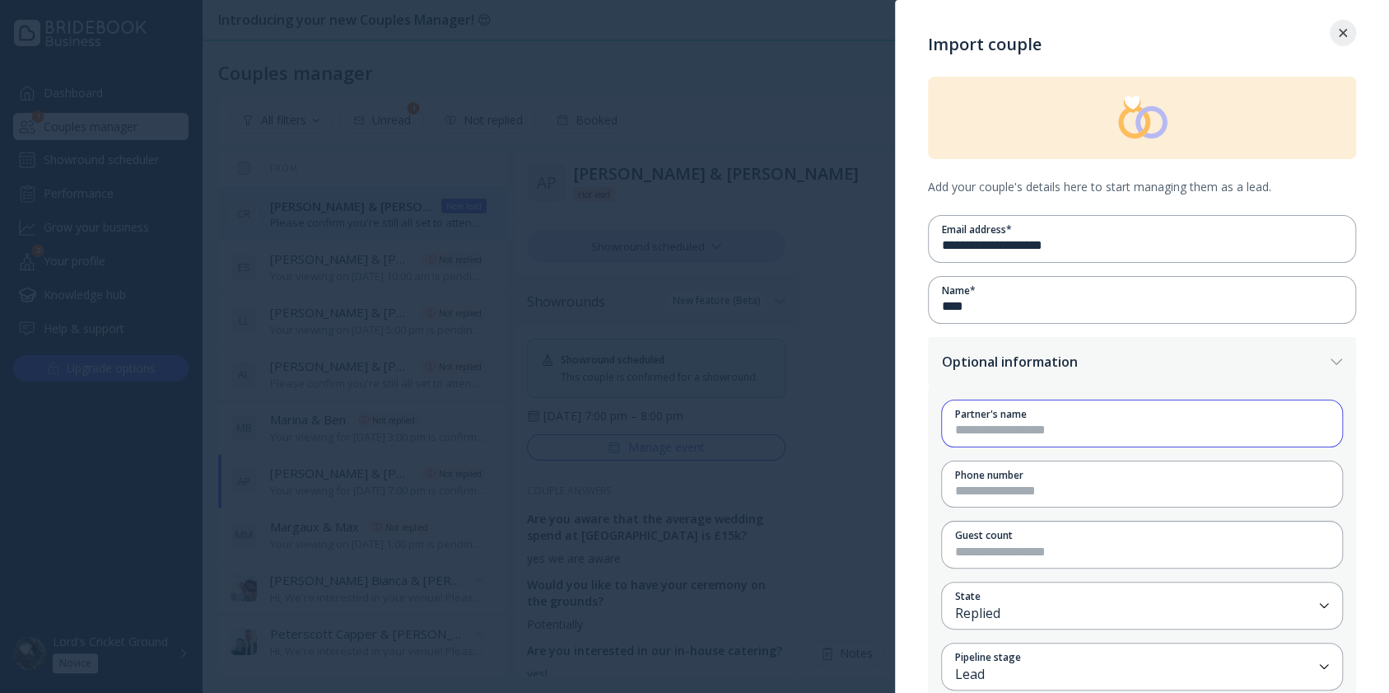
click at [1052, 434] on input at bounding box center [1142, 430] width 374 height 19
type input "****"
click at [1047, 494] on input at bounding box center [1142, 491] width 374 height 19
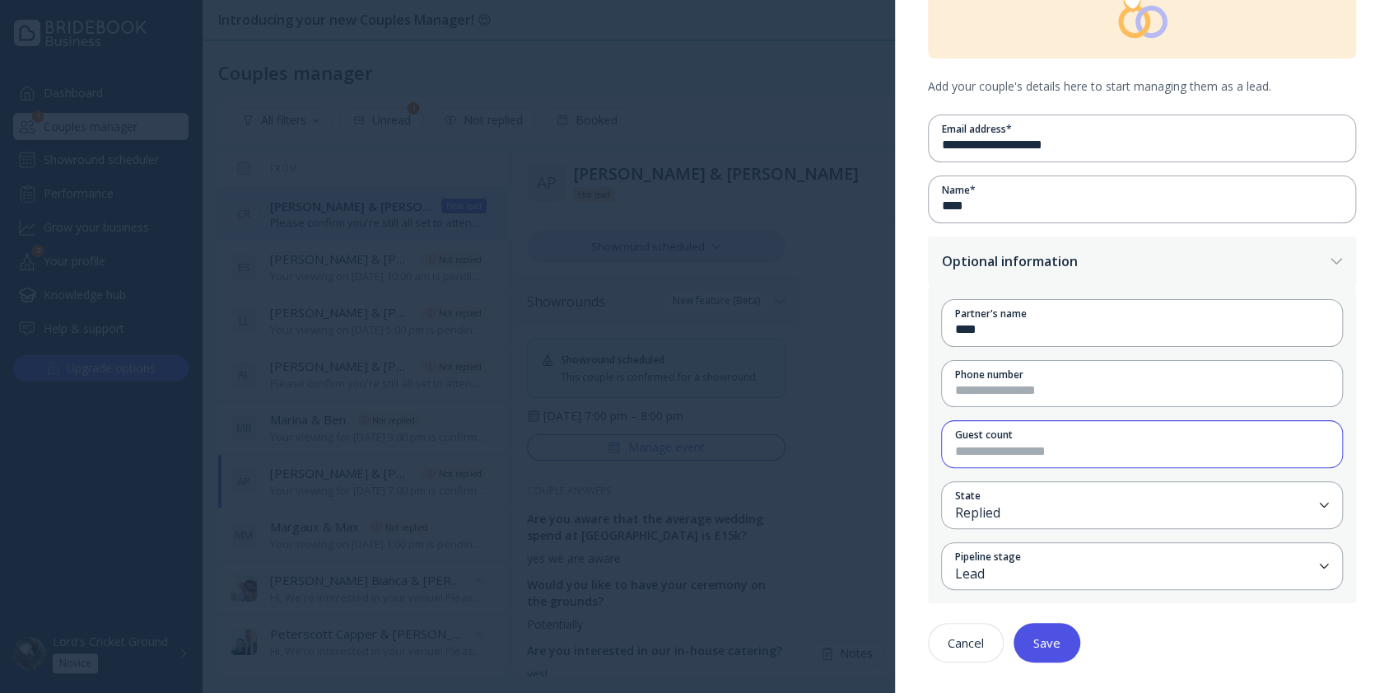
click at [1037, 445] on input "number" at bounding box center [1142, 451] width 374 height 19
type input "**"
click at [1035, 580] on div "Pipeline stage Lead" at bounding box center [1142, 566] width 402 height 48
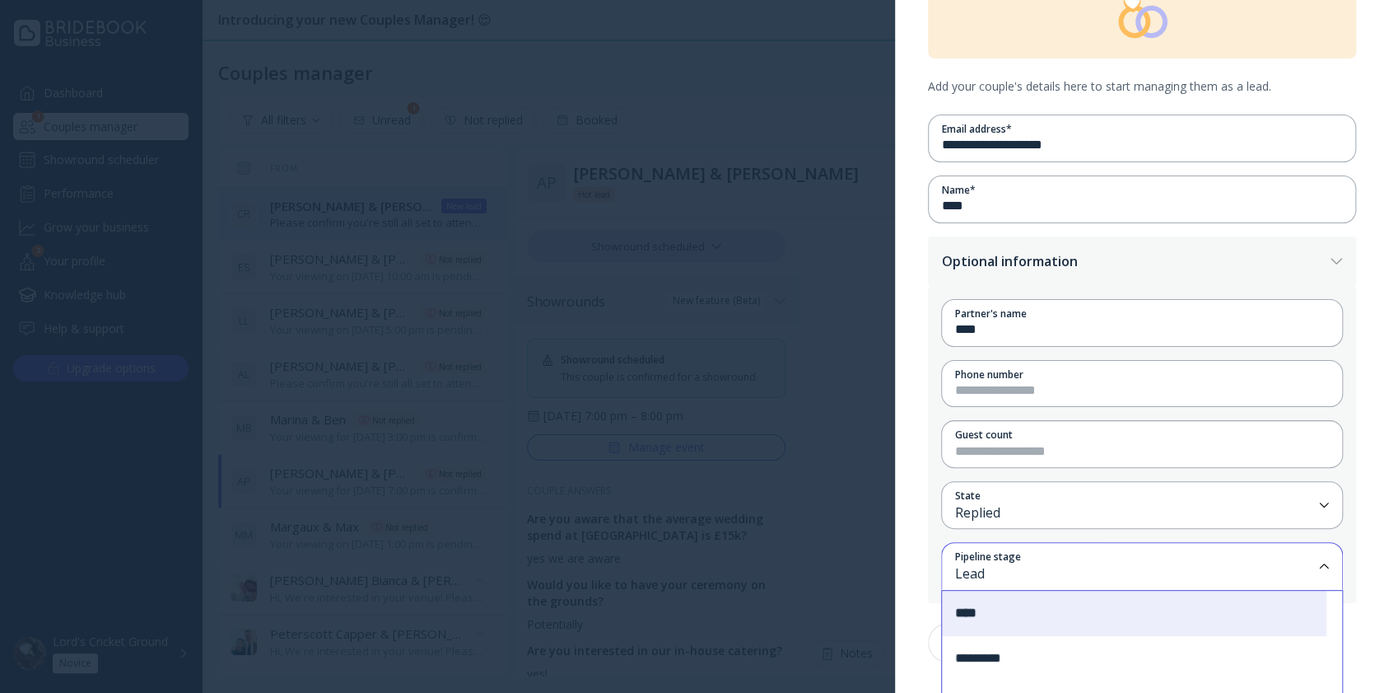
click at [1033, 648] on div "*********" at bounding box center [1134, 658] width 385 height 45
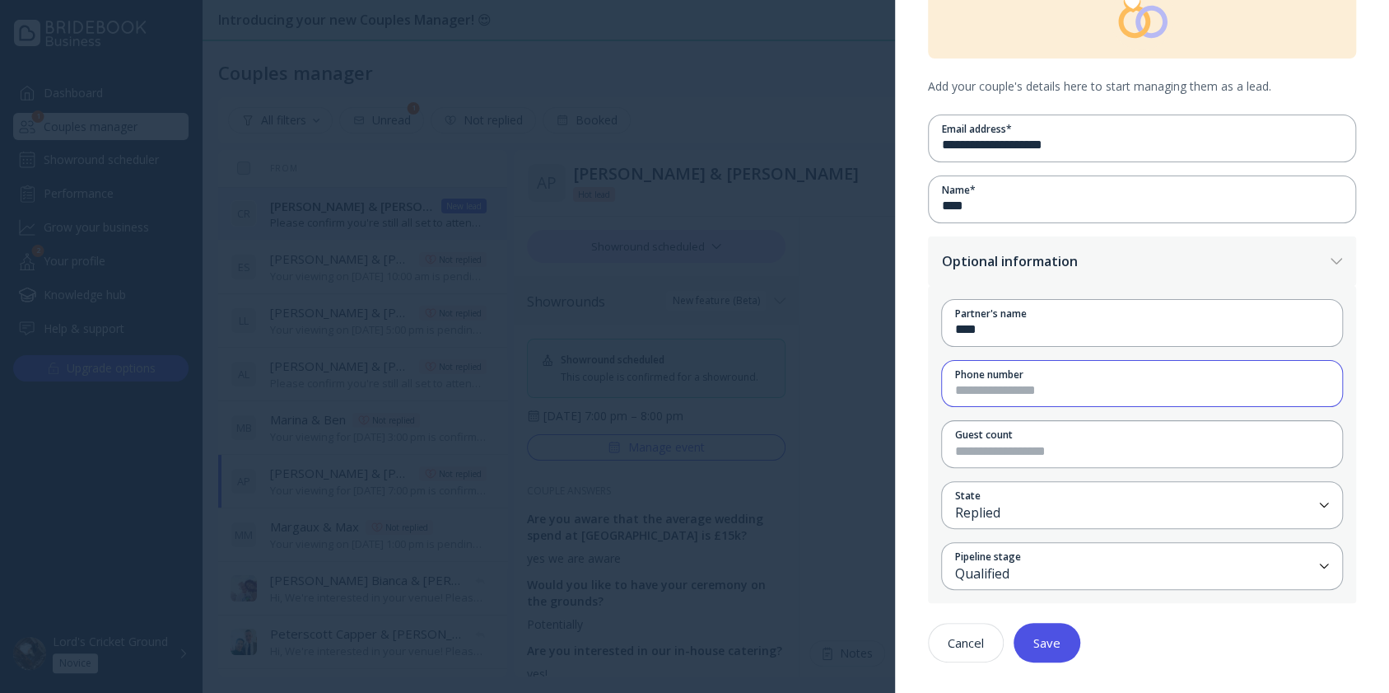
click at [1051, 382] on input at bounding box center [1142, 390] width 374 height 19
type input "*"
type input "**********"
click at [1042, 637] on div "Save" at bounding box center [1046, 642] width 27 height 13
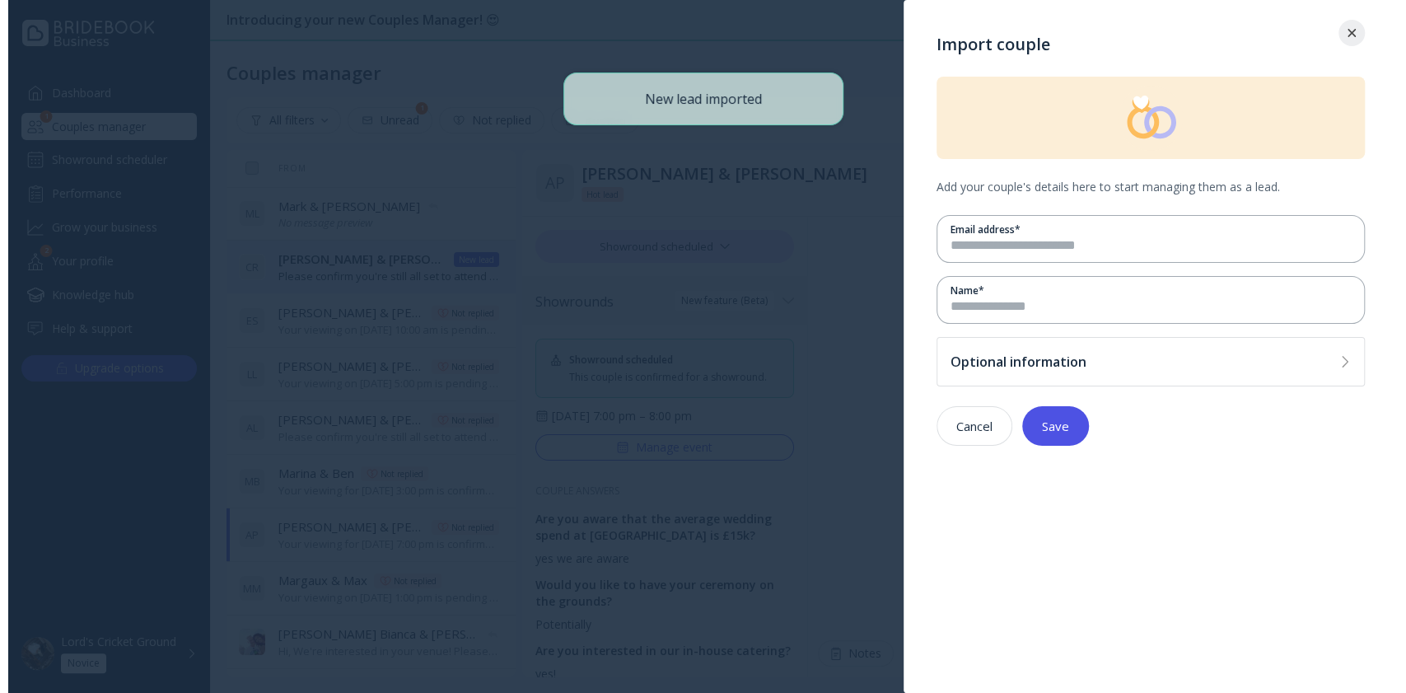
scroll to position [0, 0]
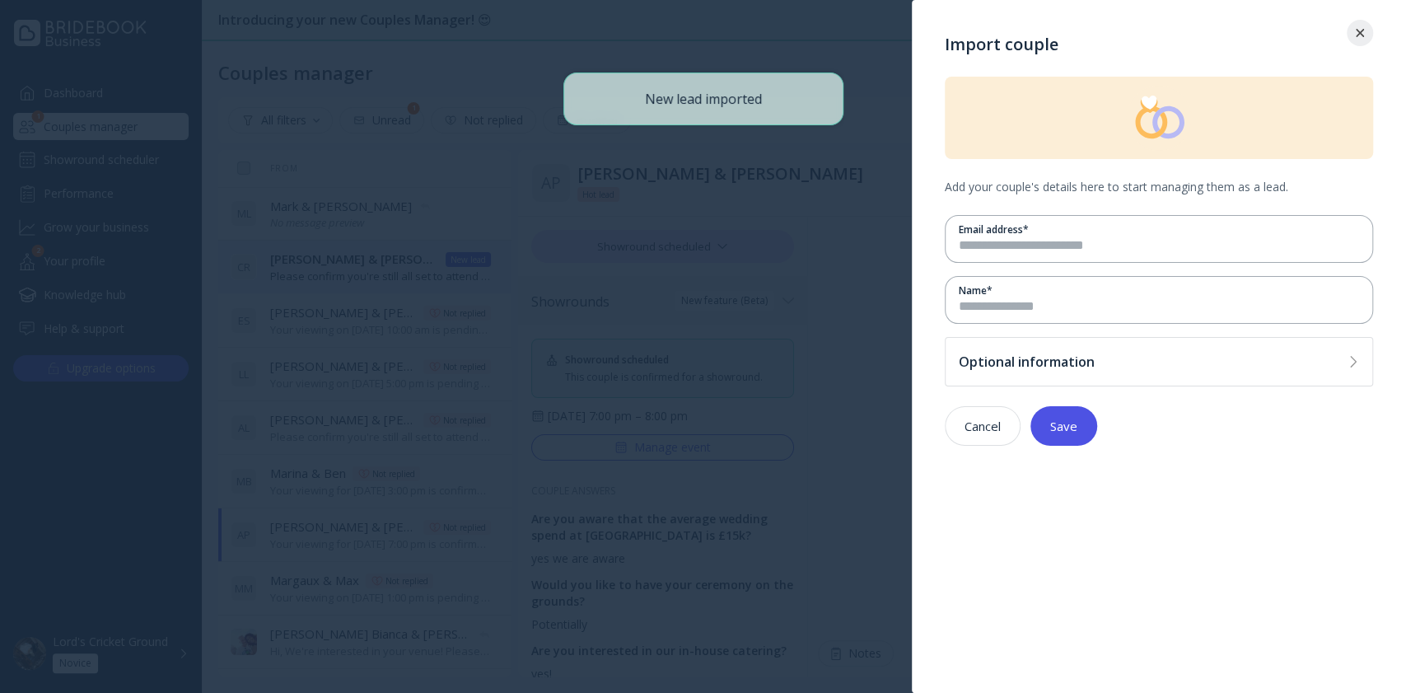
click at [1355, 26] on div at bounding box center [1359, 33] width 26 height 26
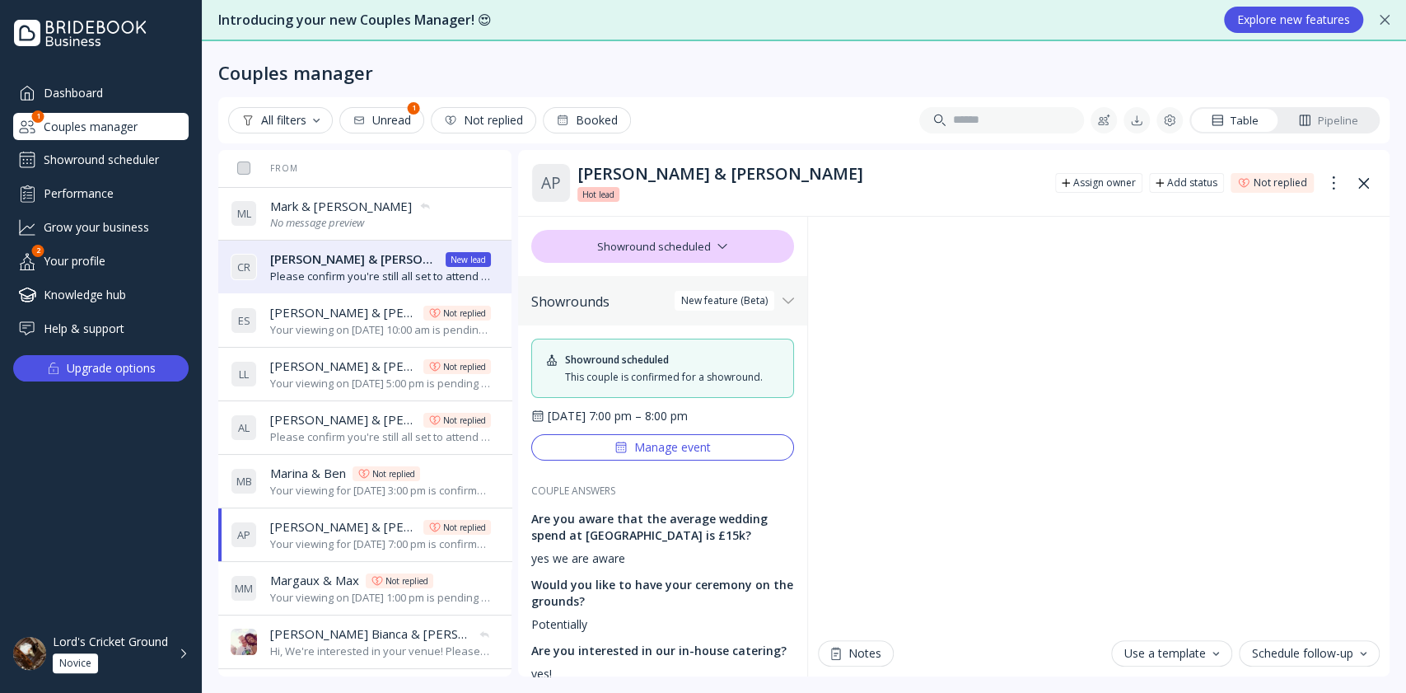
click at [410, 205] on div "[PERSON_NAME] [PERSON_NAME] & [PERSON_NAME] [PERSON_NAME] & [PERSON_NAME] No me…" at bounding box center [360, 214] width 259 height 46
